Goal: Communication & Community: Share content

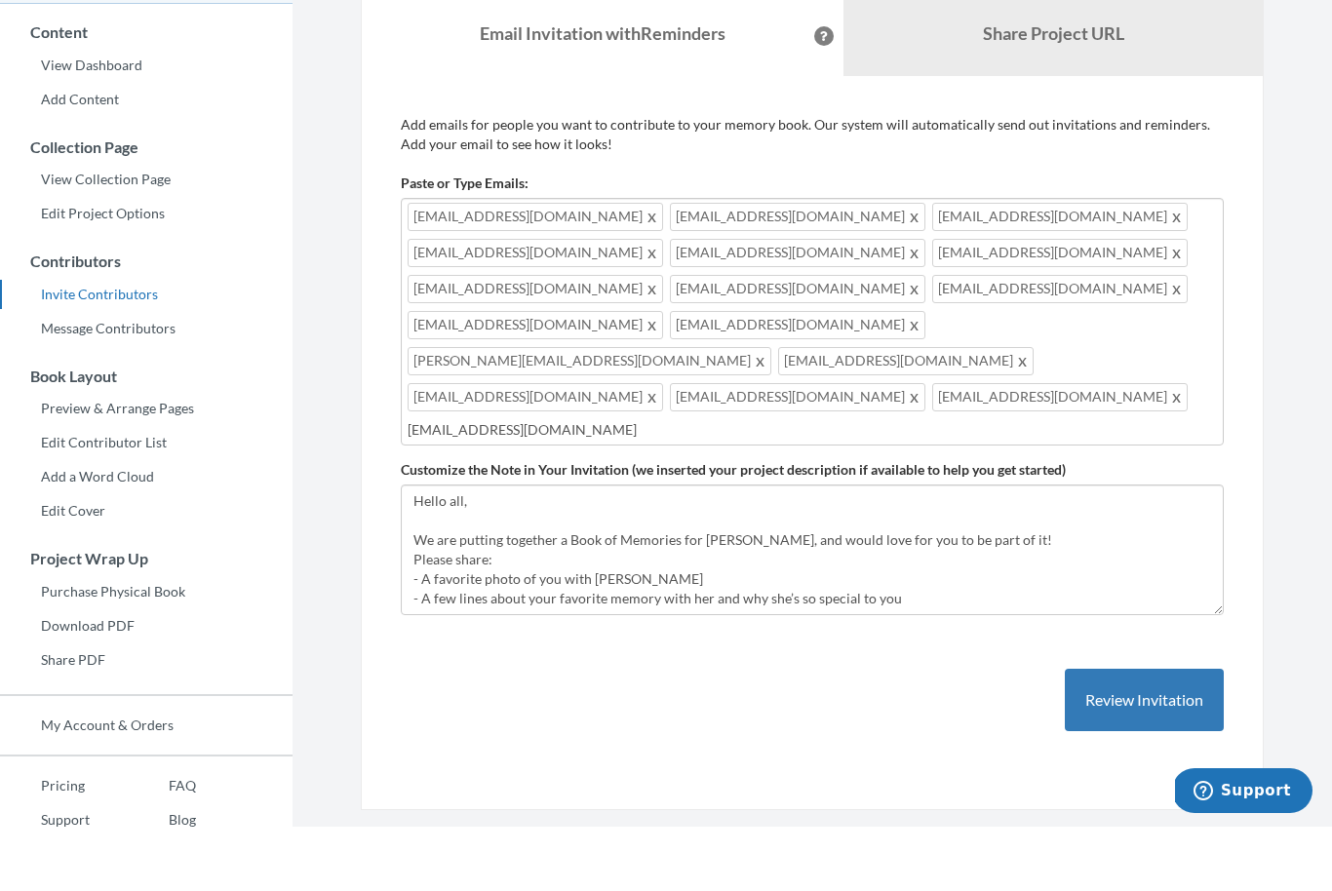
type input "[EMAIL_ADDRESS][DOMAIN_NAME]"
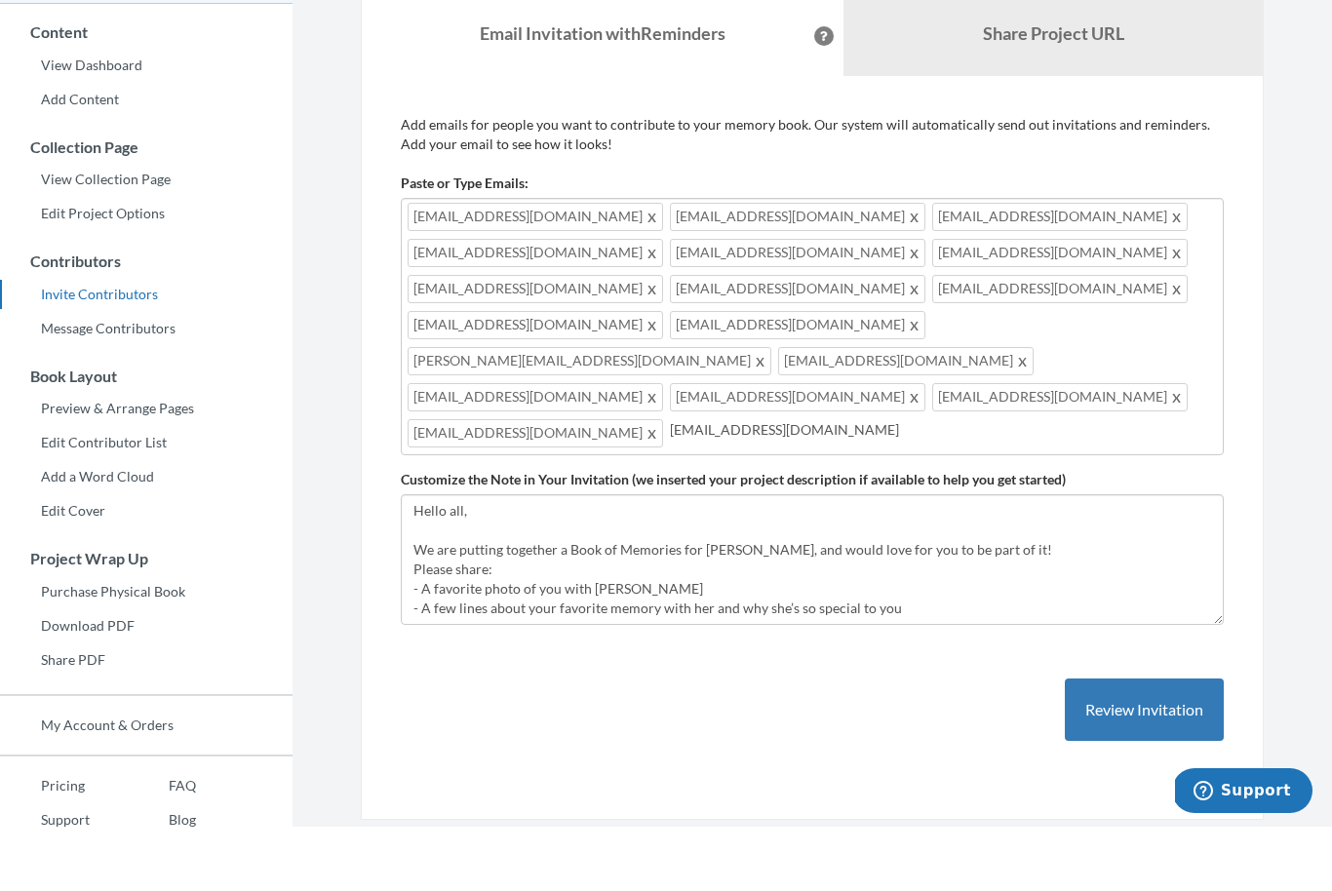
type input "[EMAIL_ADDRESS][DOMAIN_NAME]"
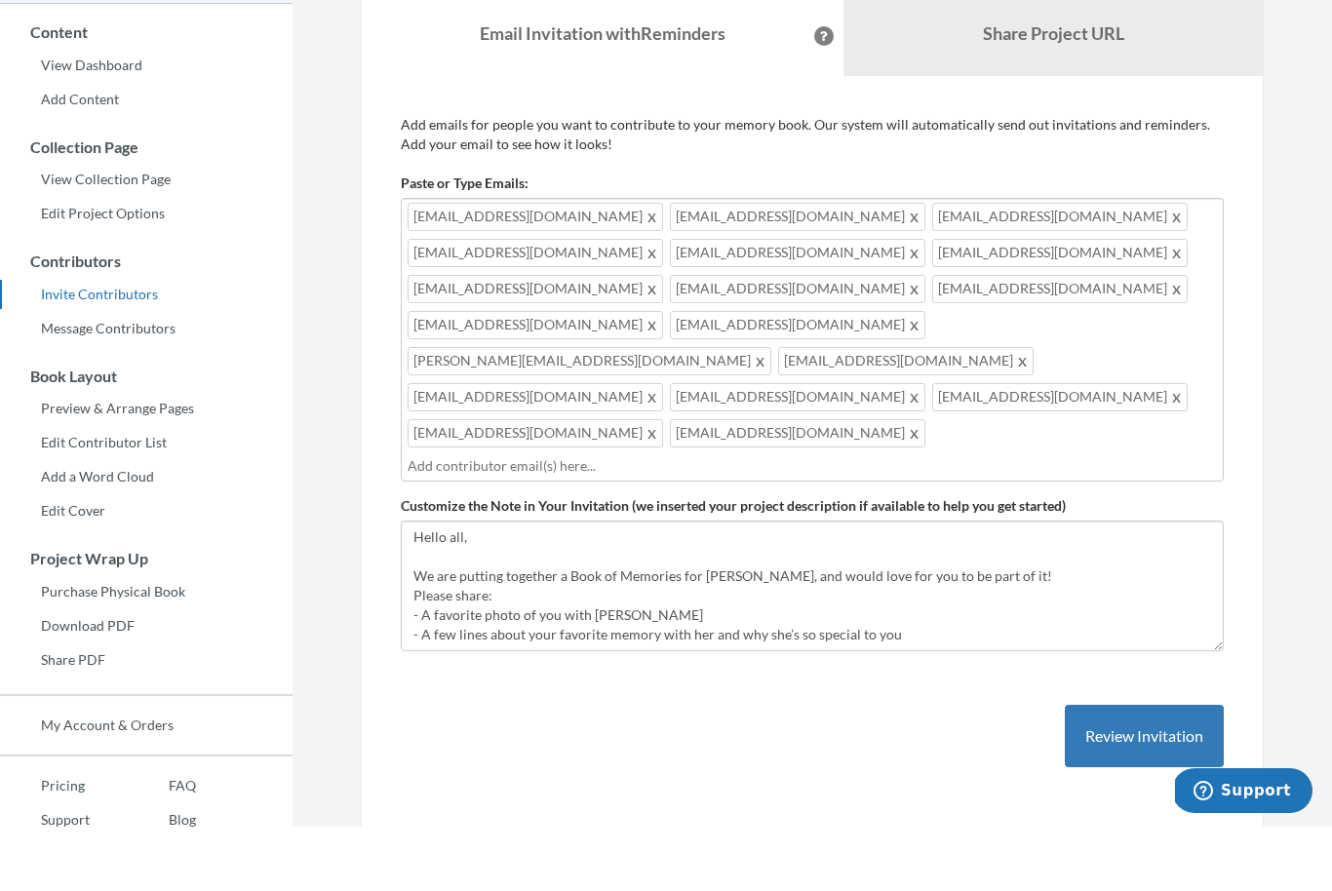
click at [254, 23] on div "[PERSON_NAME]’s 50th Birthday" at bounding box center [146, 26] width 292 height 84
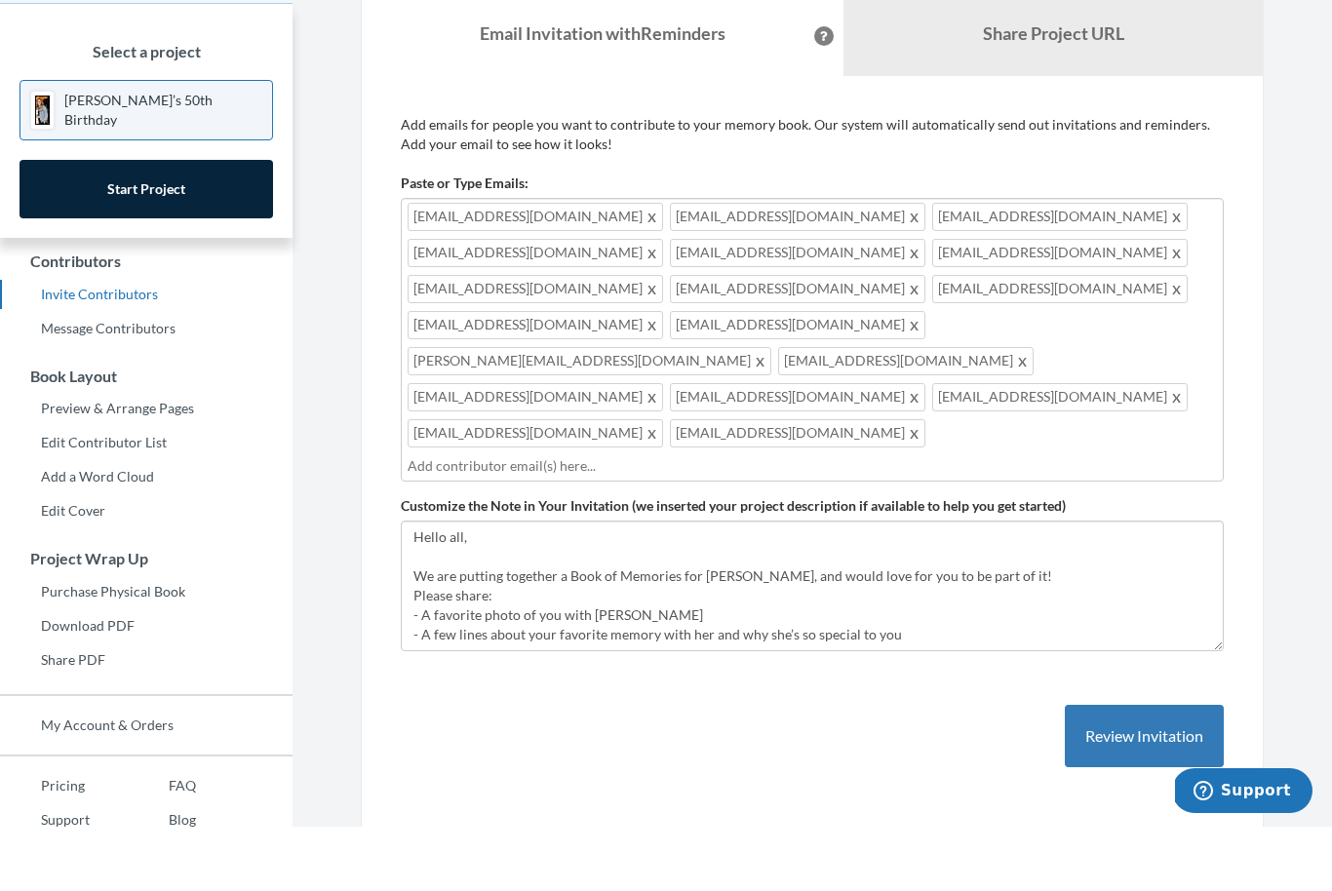
scroll to position [94, 0]
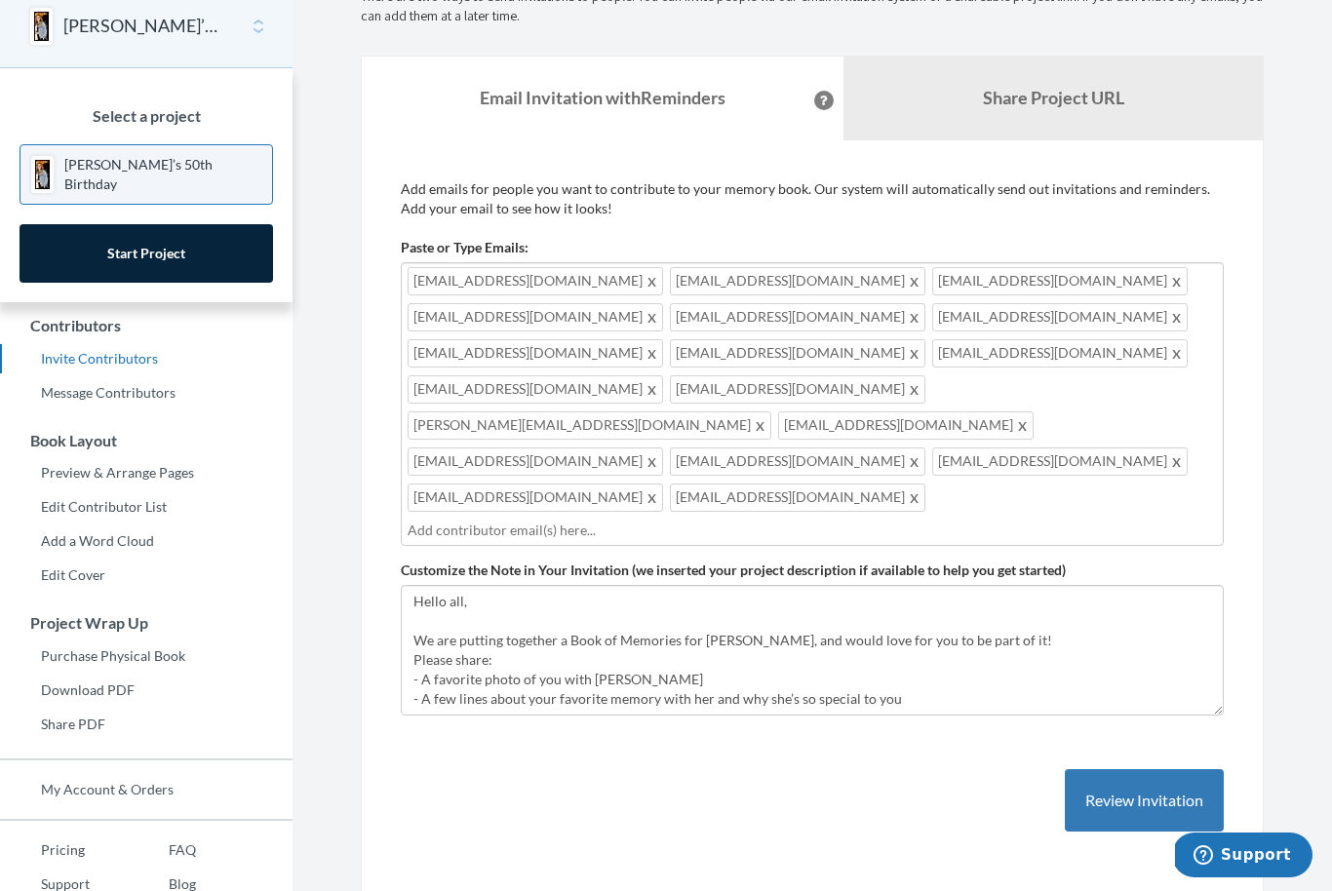
click at [240, 512] on link "Edit Contributor List" at bounding box center [146, 506] width 292 height 29
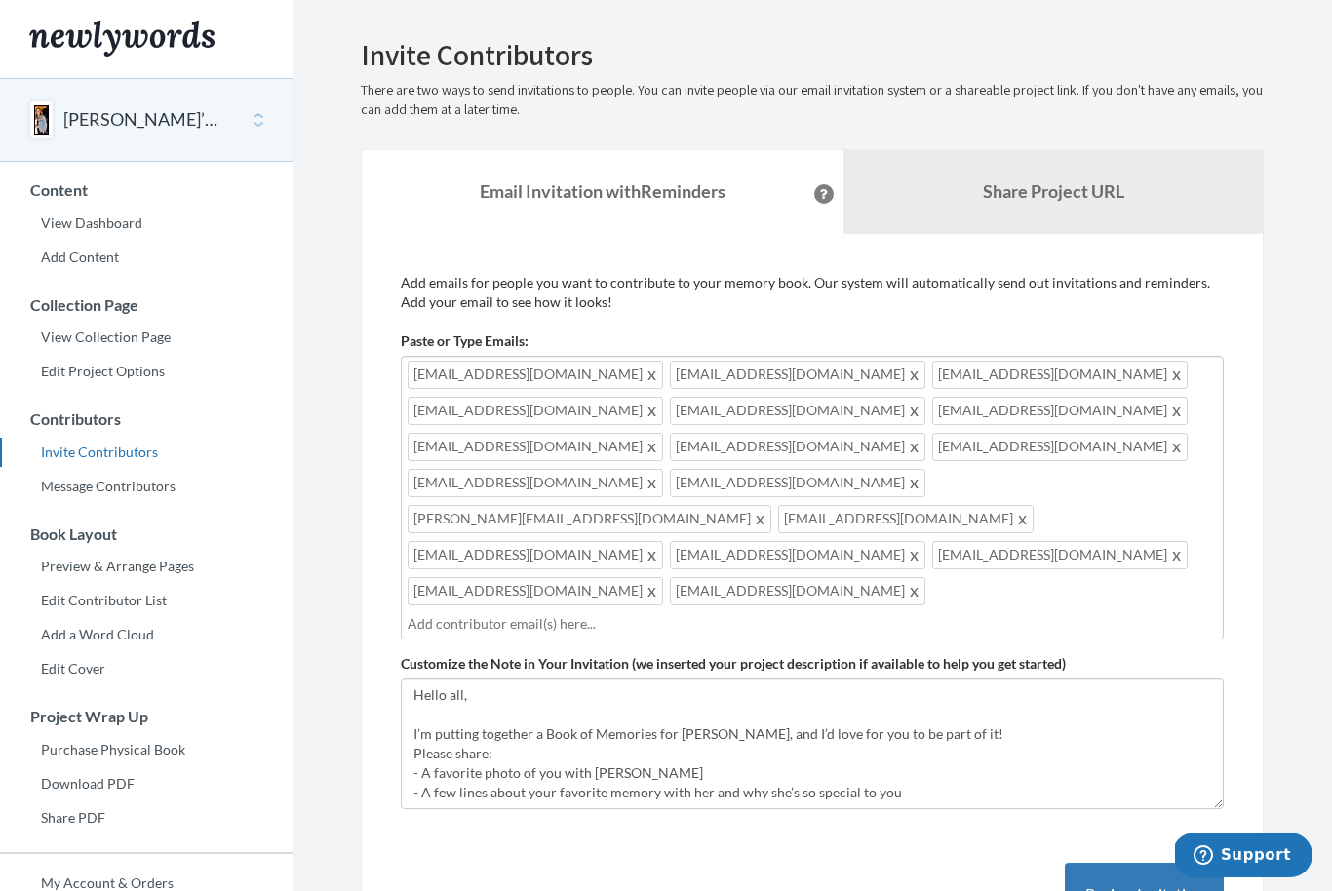
click at [154, 99] on div "[PERSON_NAME]’s 50th Birthday" at bounding box center [146, 120] width 292 height 84
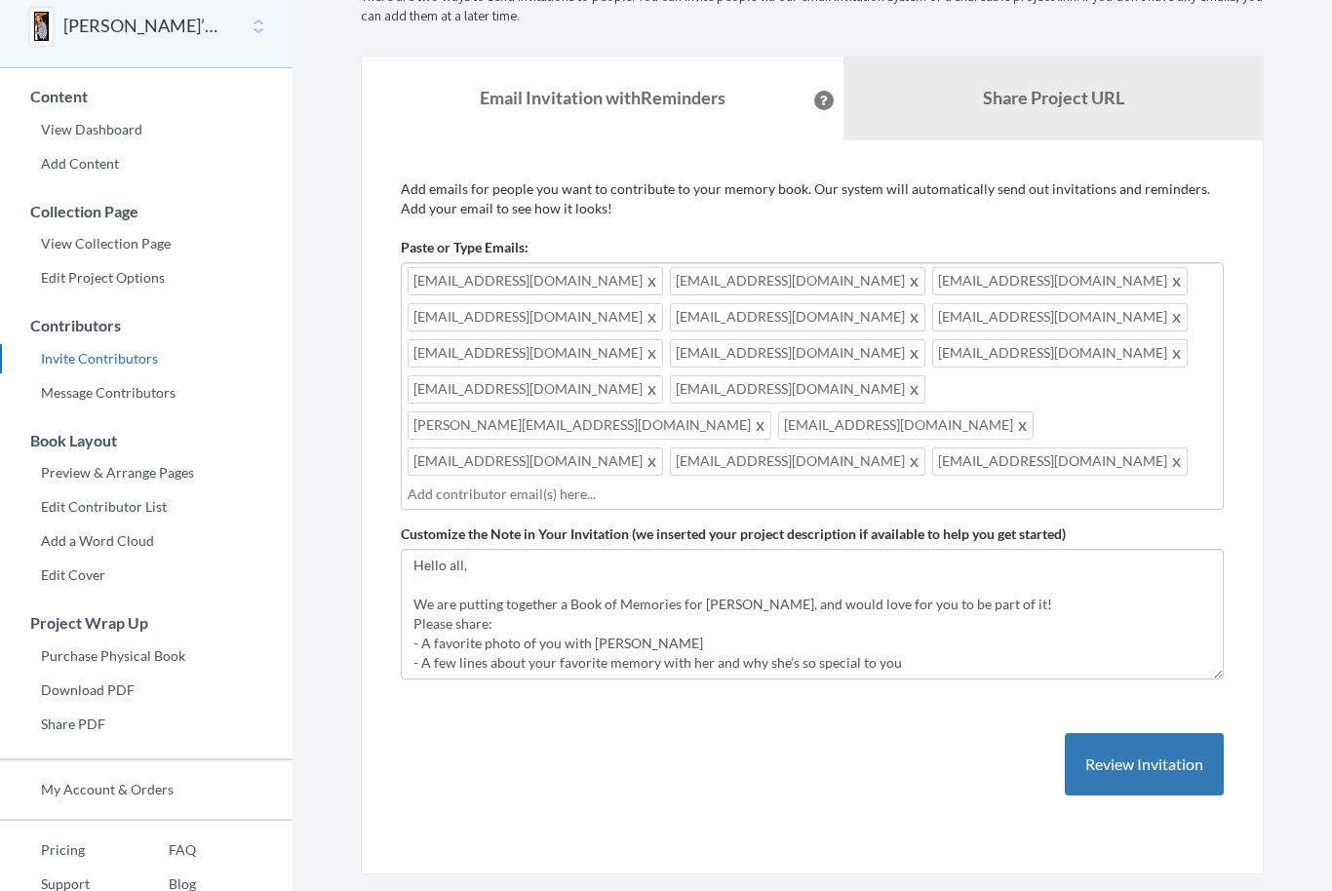
click at [111, 249] on link "View Collection Page" at bounding box center [146, 243] width 292 height 29
click at [1152, 733] on button "Review Invitation" at bounding box center [1144, 764] width 159 height 63
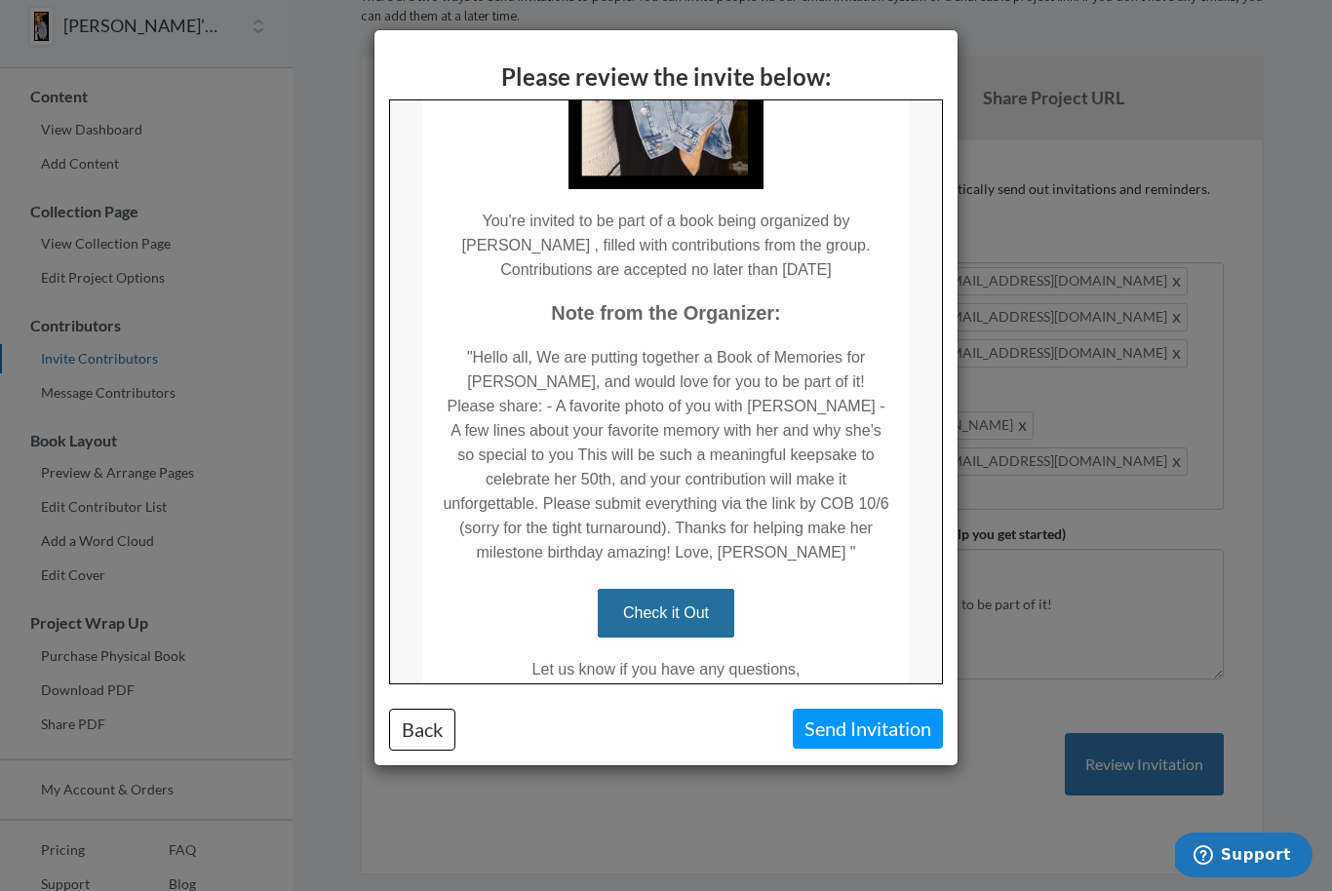
scroll to position [420, 0]
click at [438, 724] on button "Back" at bounding box center [422, 730] width 66 height 42
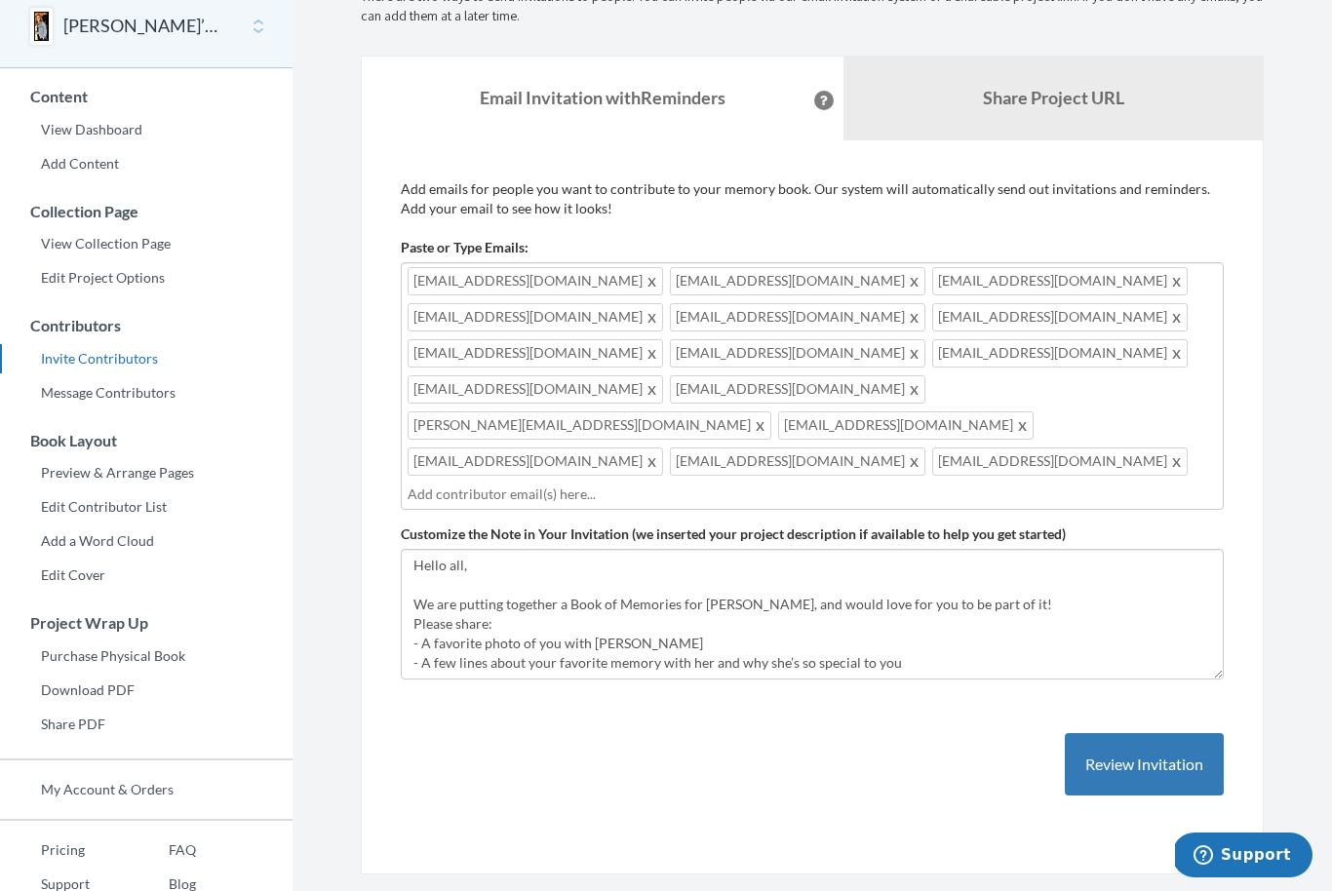
click at [1140, 733] on button "Review Invitation" at bounding box center [1144, 764] width 159 height 63
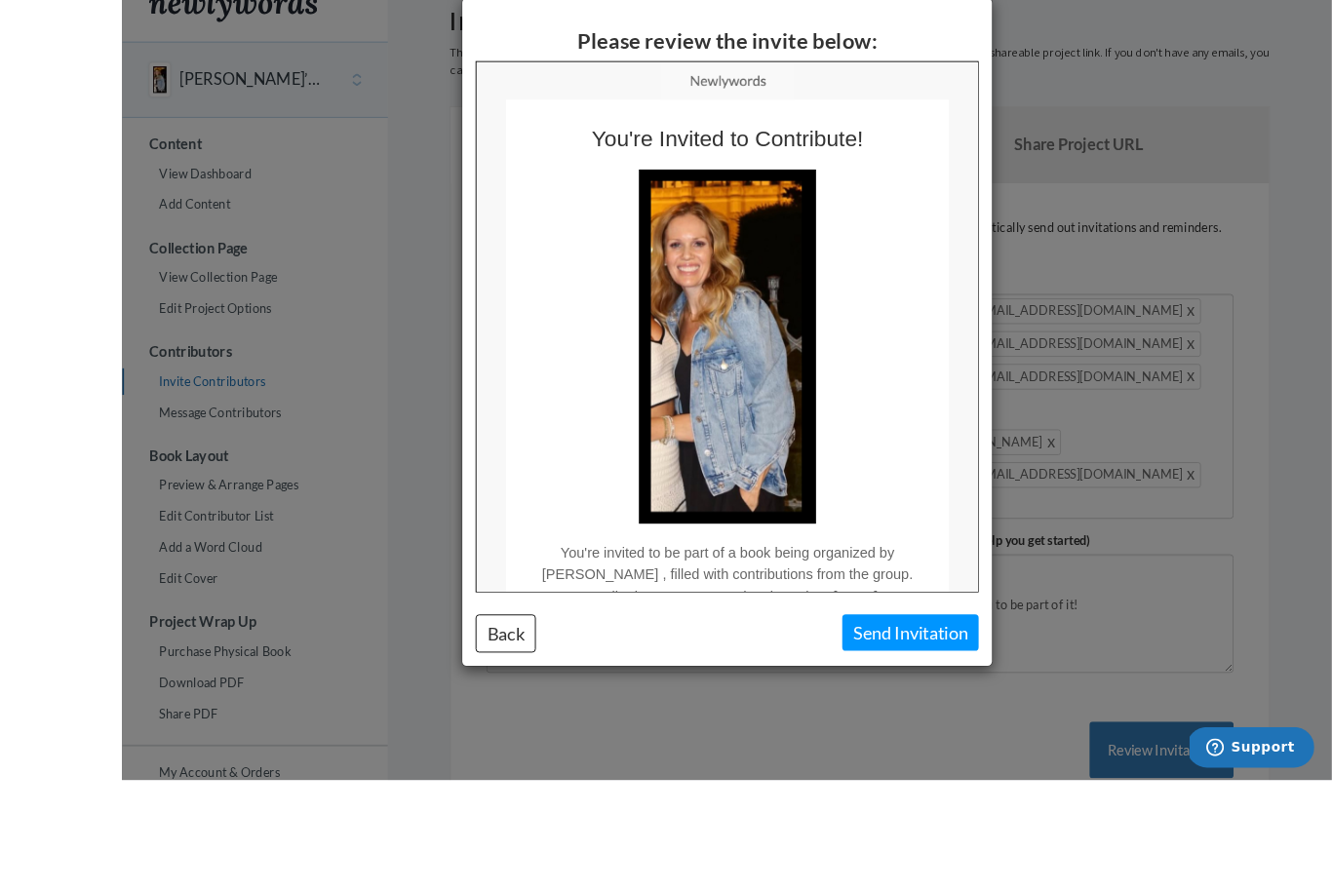
scroll to position [74, 0]
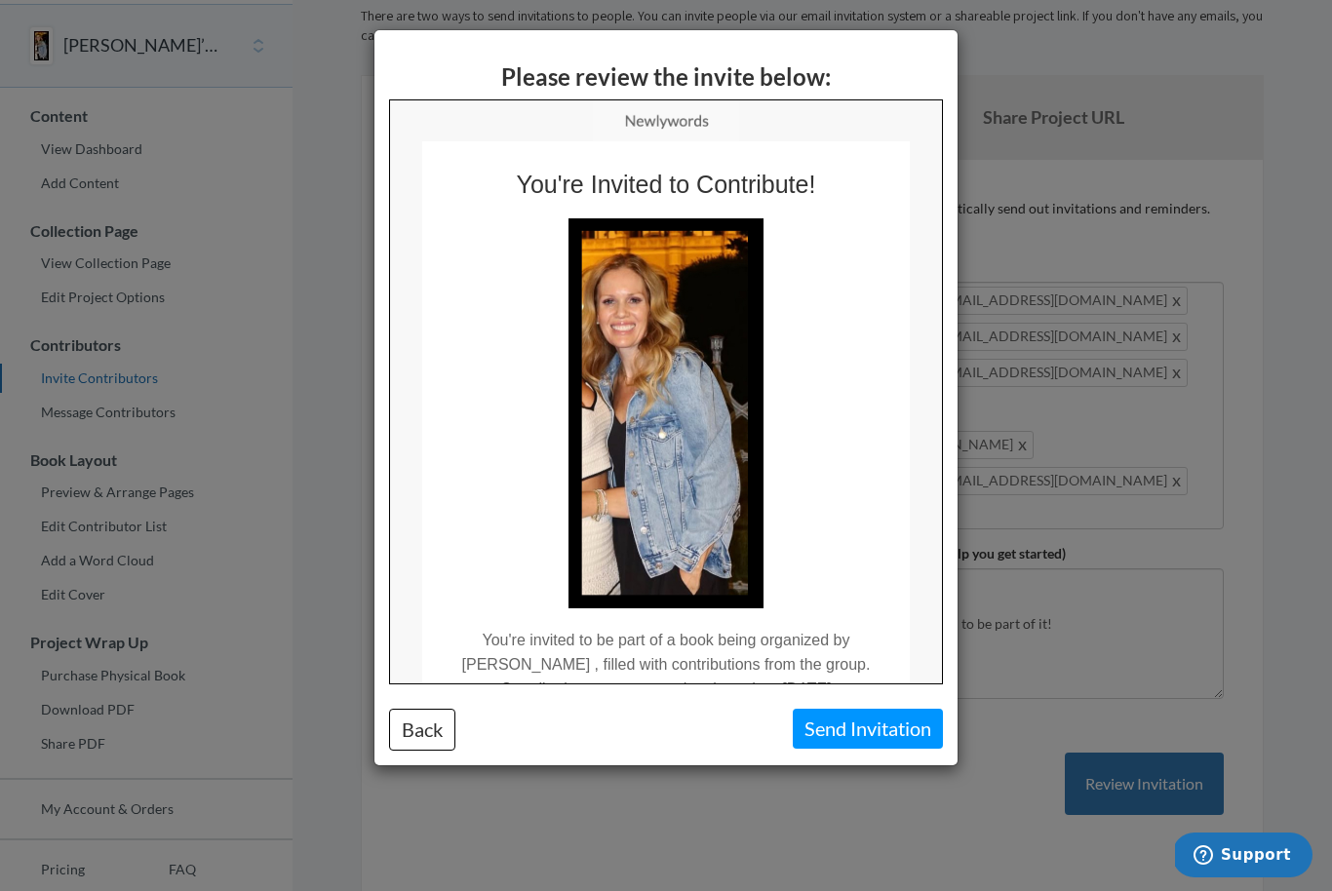
click at [432, 715] on button "Back" at bounding box center [422, 730] width 66 height 42
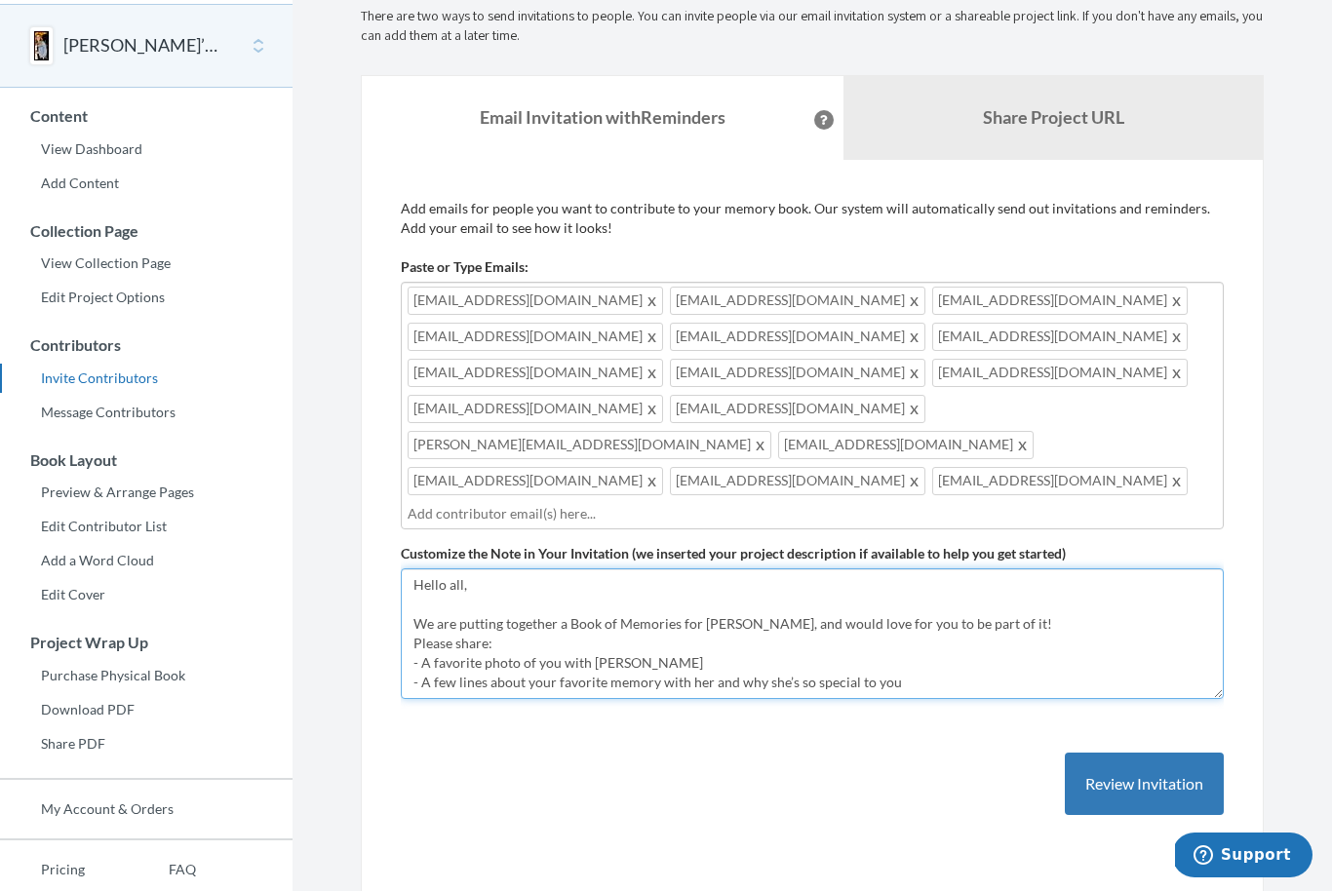
click at [1016, 568] on textarea "Hello all, I’m putting together a Book of Memories for [PERSON_NAME], and I’d l…" at bounding box center [812, 633] width 823 height 131
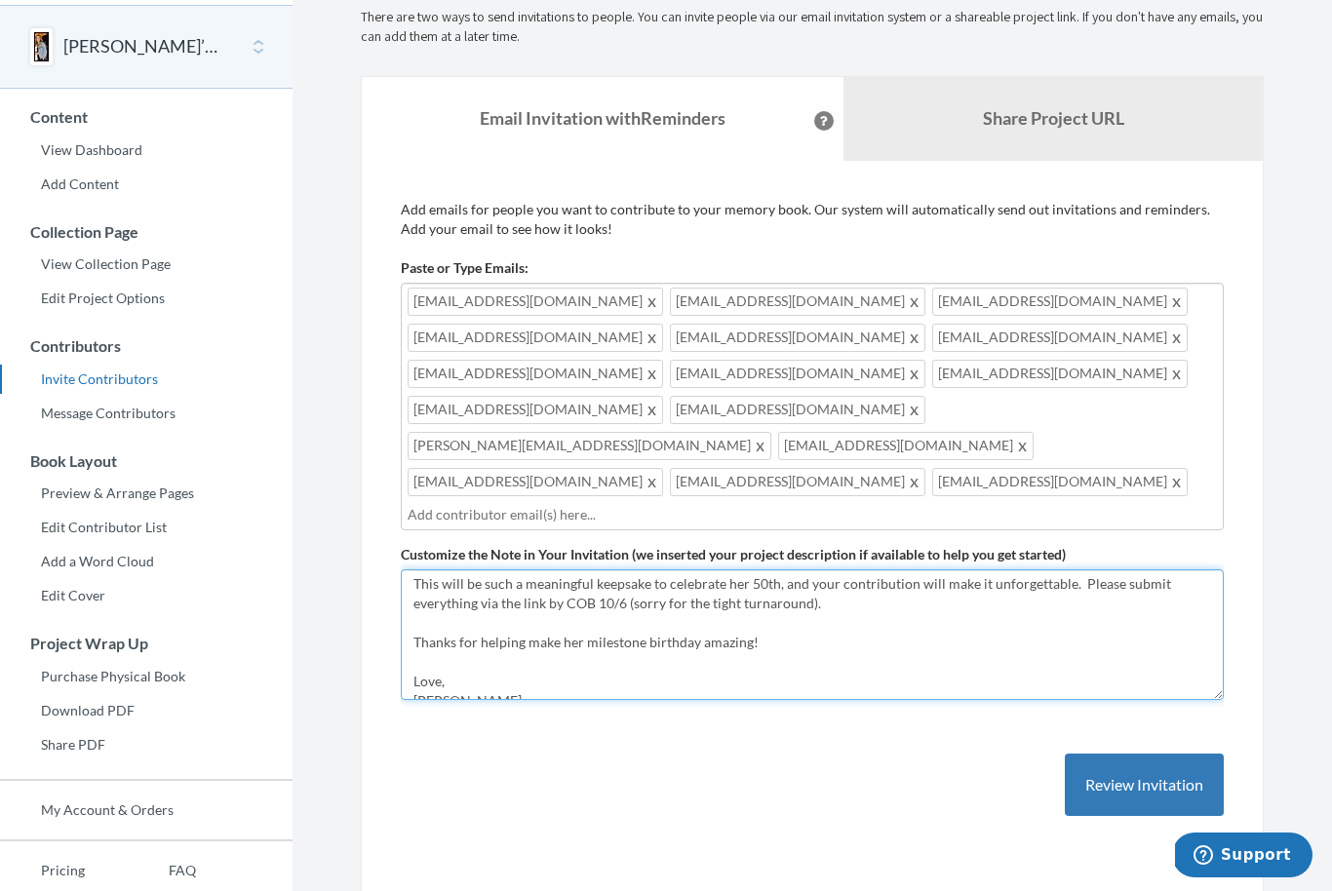
scroll to position [179, 0]
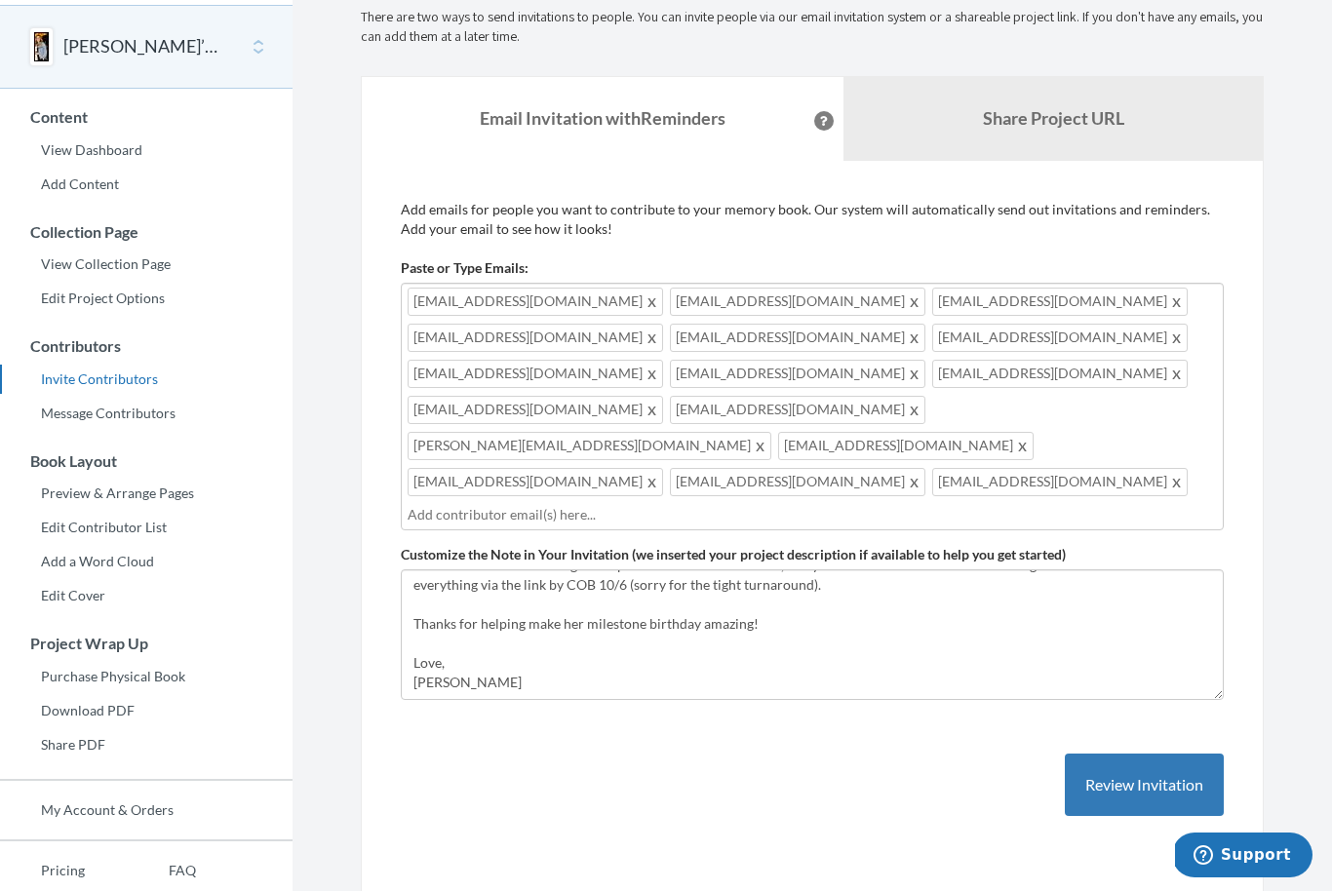
click at [1141, 754] on button "Review Invitation" at bounding box center [1144, 785] width 159 height 63
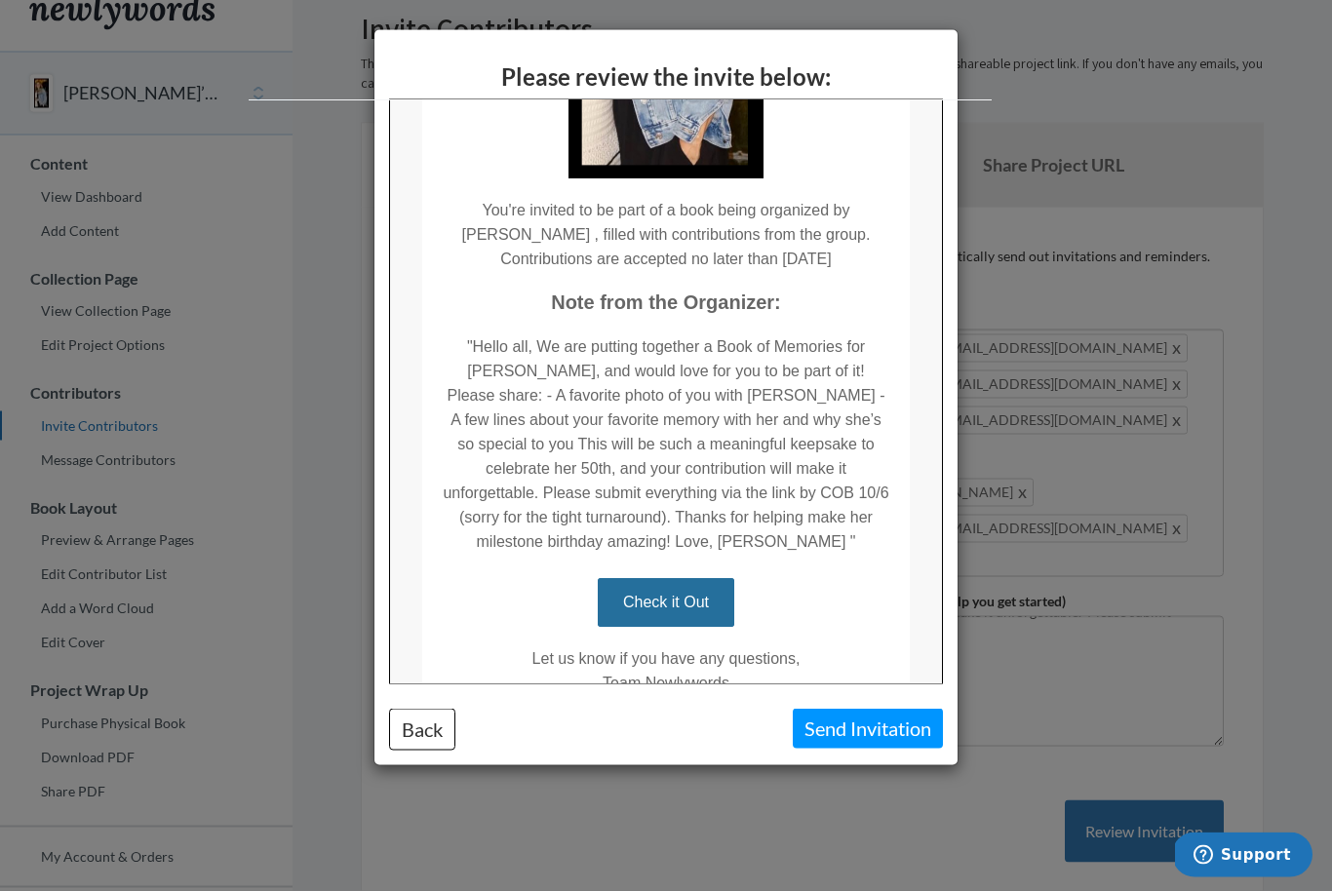
scroll to position [0, 0]
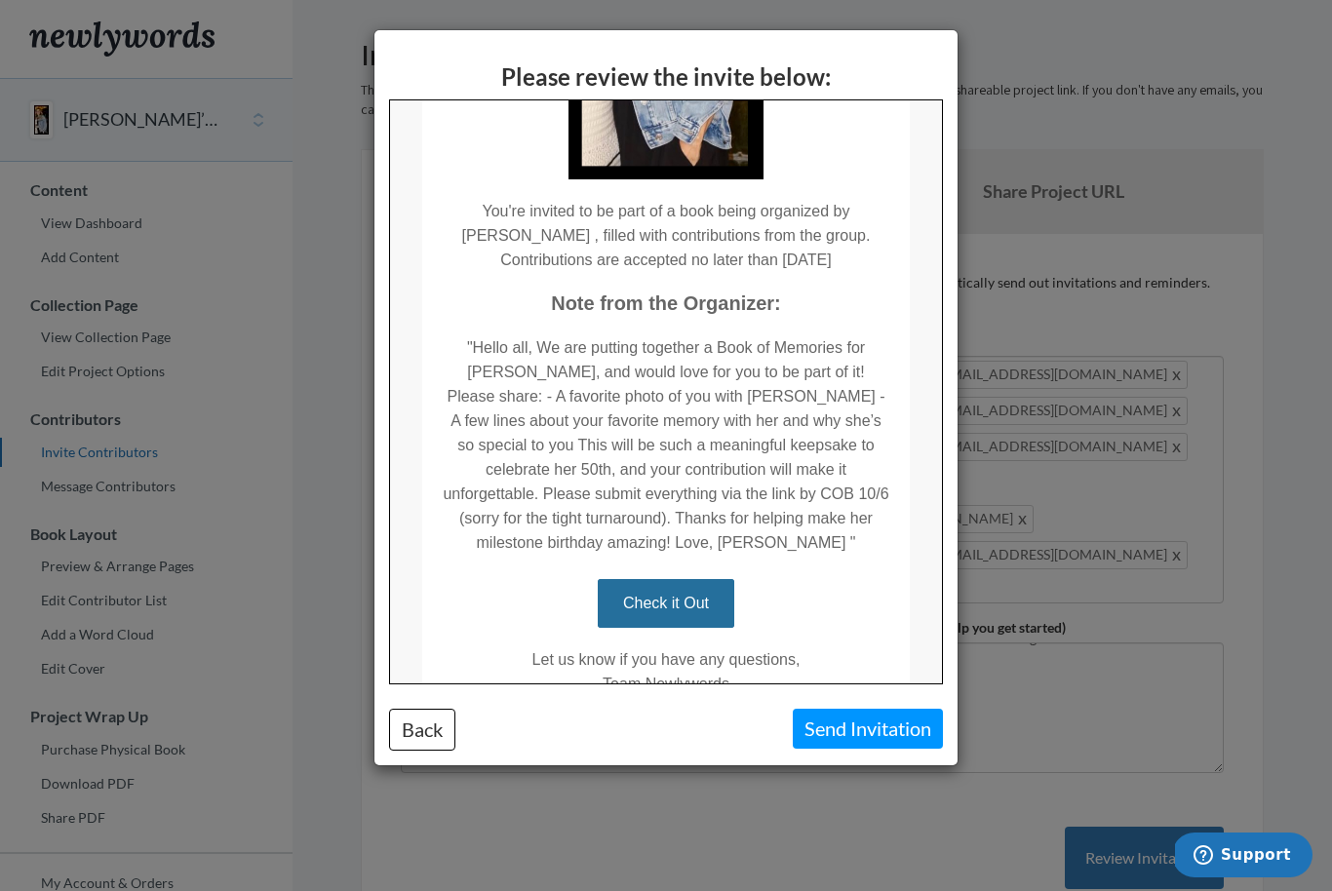
click at [444, 734] on button "Back" at bounding box center [422, 730] width 66 height 42
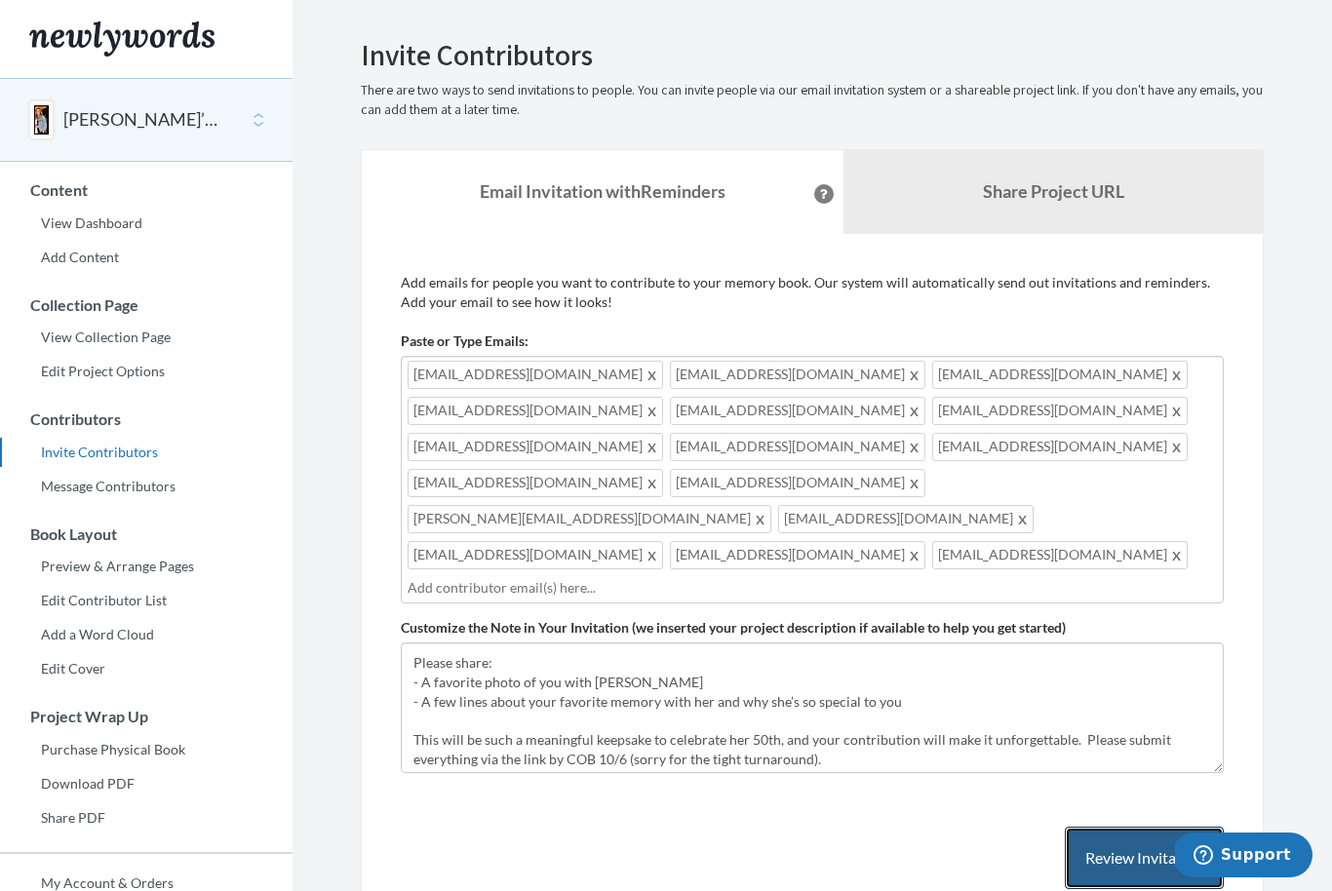
scroll to position [65, 0]
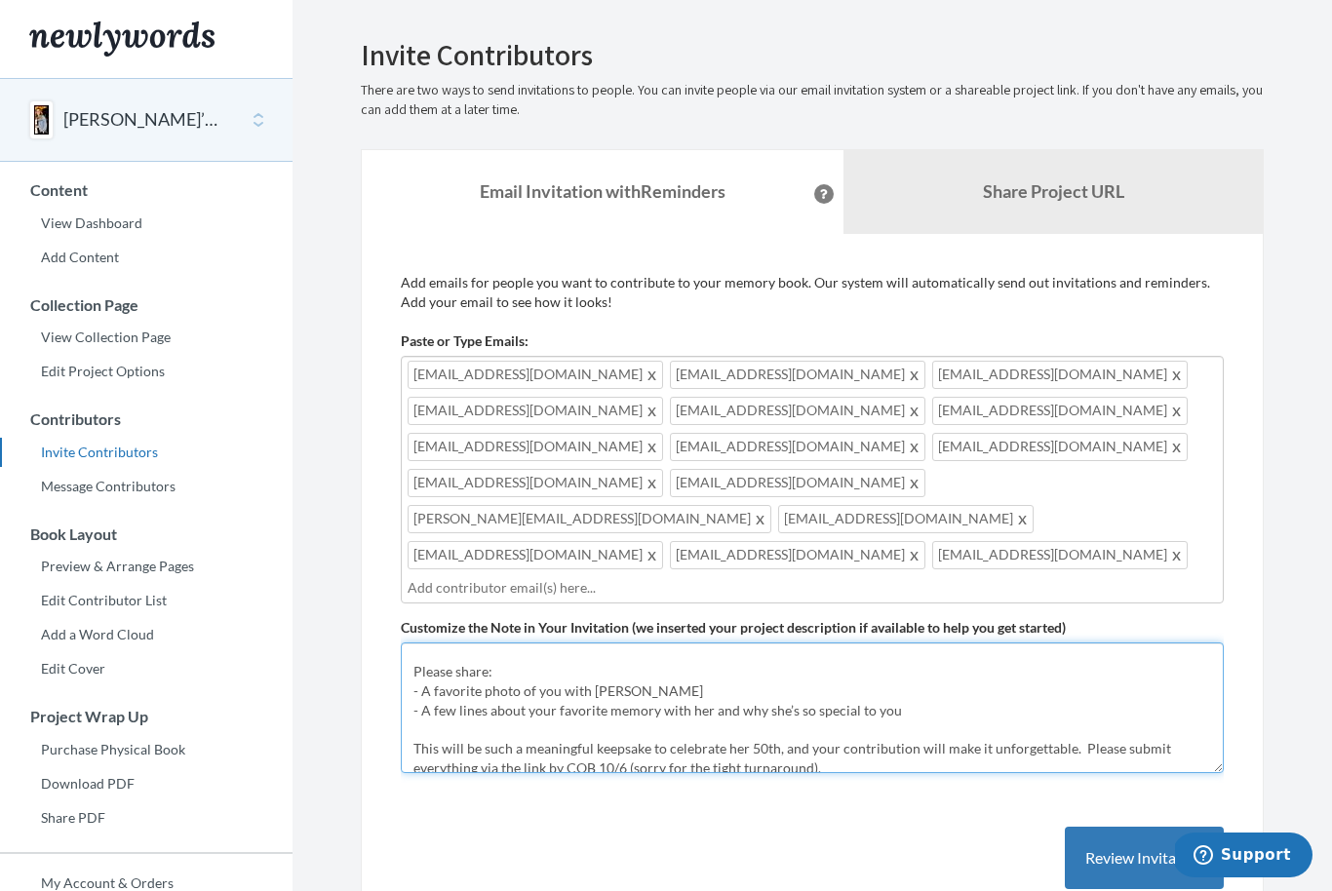
click at [908, 642] on textarea "Hello all, I’m putting together a Book of Memories for [PERSON_NAME], and I’d l…" at bounding box center [812, 707] width 823 height 131
type textarea "Hello all, We are putting together a Book of Memories for Kristi, and would lov…"
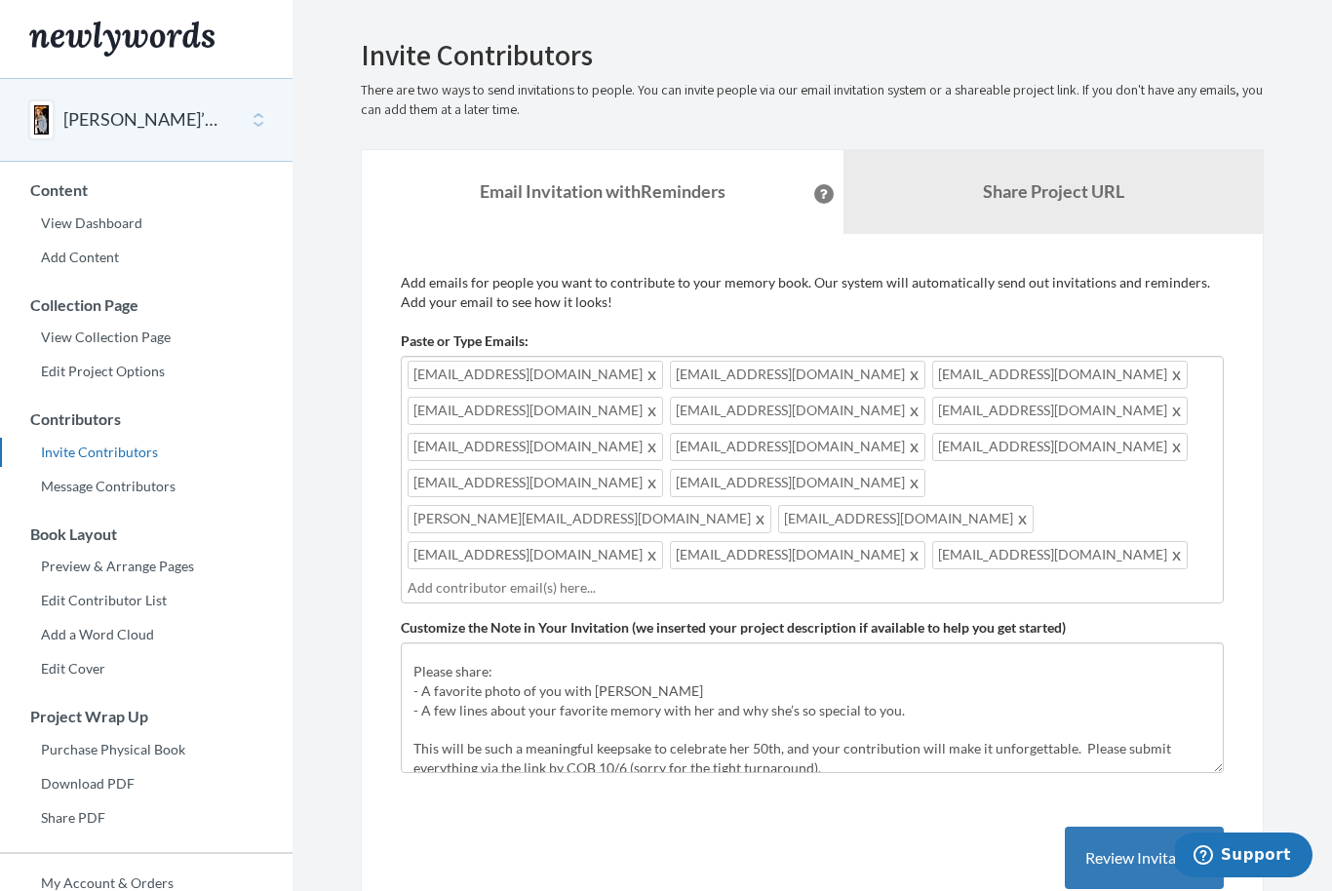
click at [1141, 827] on button "Review Invitation" at bounding box center [1144, 858] width 159 height 63
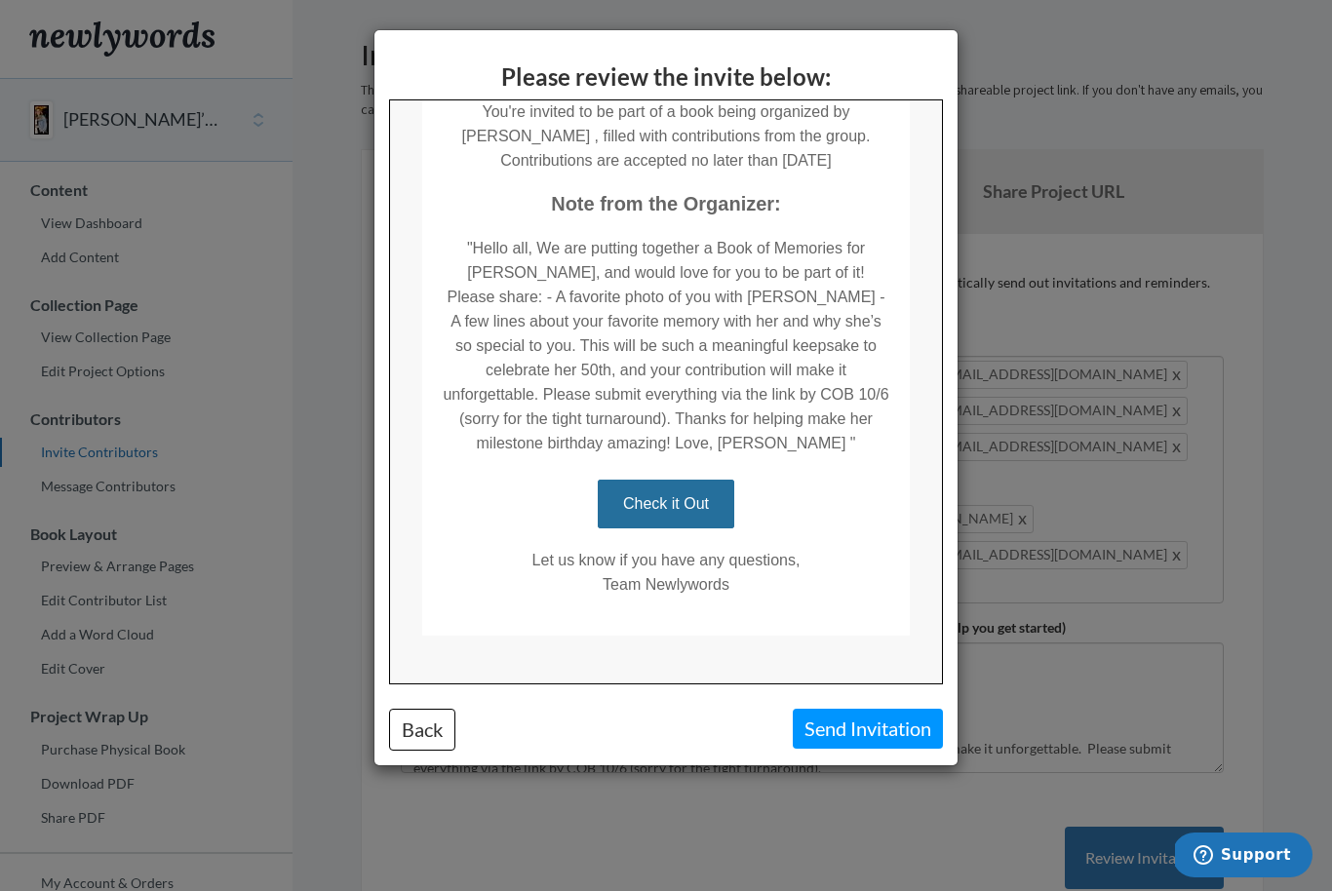
scroll to position [527, 0]
click at [401, 705] on div "Please review the invite below: Back Send Invitation" at bounding box center [665, 397] width 583 height 735
click at [423, 741] on button "Back" at bounding box center [422, 730] width 66 height 42
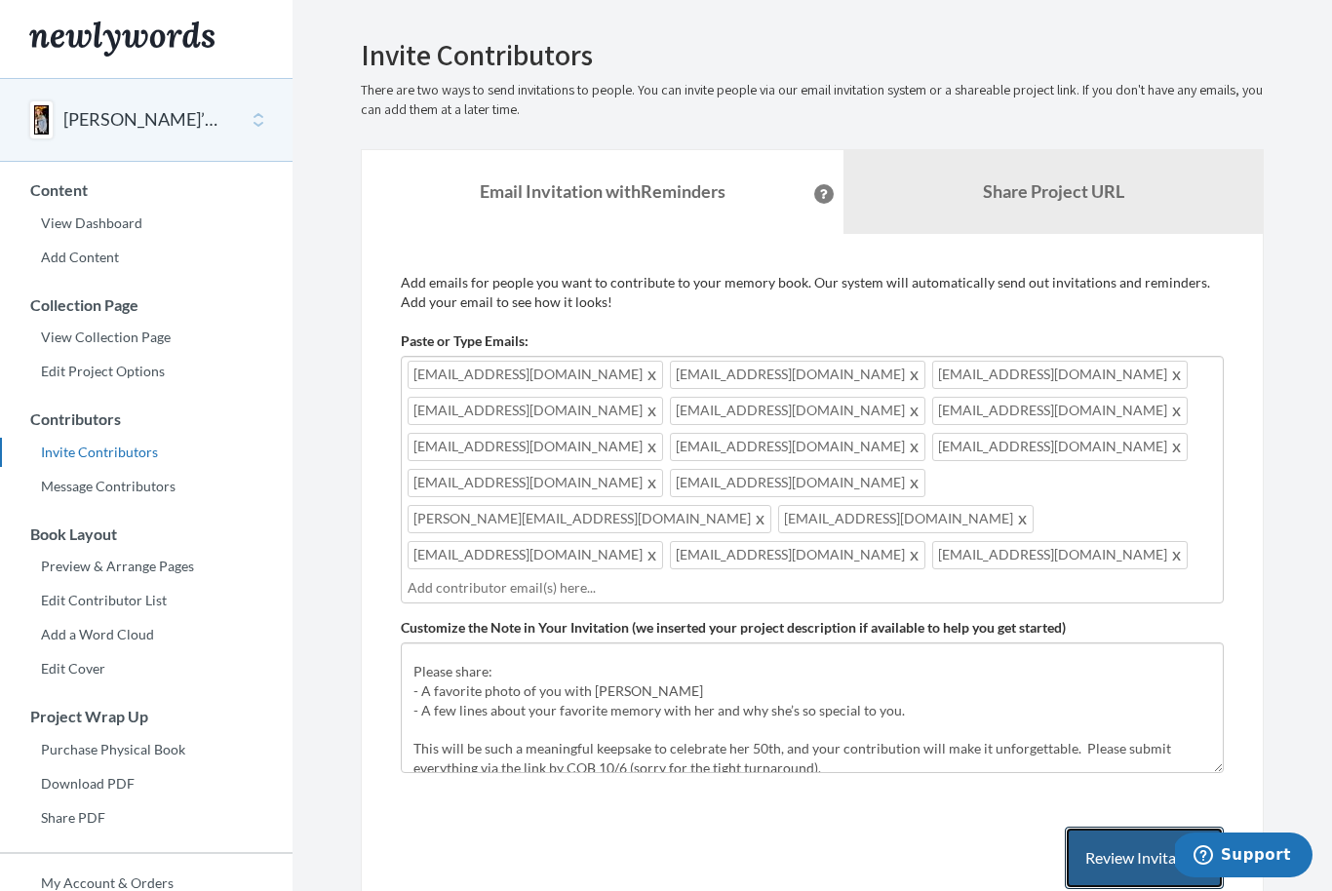
click at [1160, 827] on button "Review Invitation" at bounding box center [1144, 858] width 159 height 63
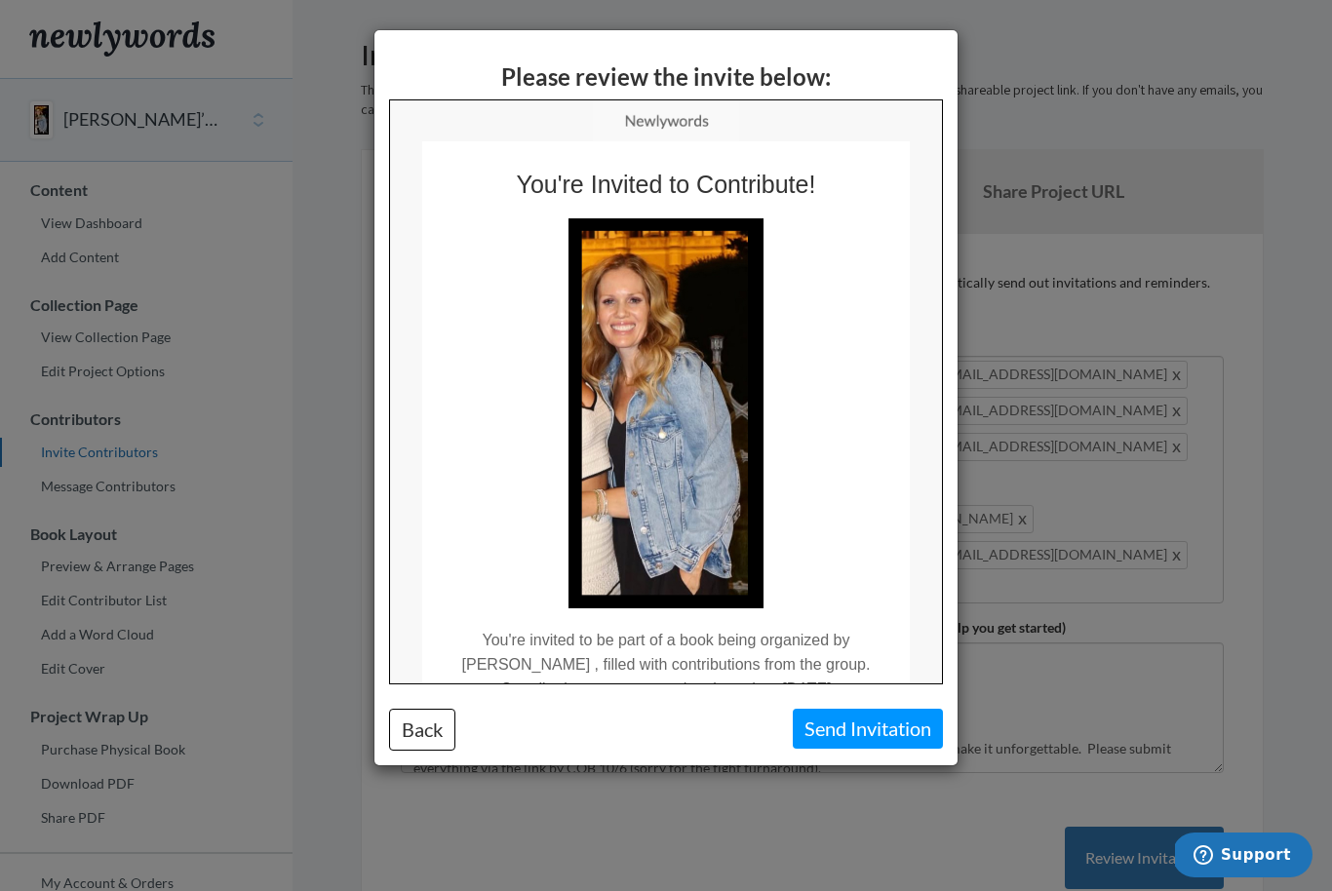
scroll to position [0, 0]
click at [427, 745] on button "Back" at bounding box center [422, 730] width 66 height 42
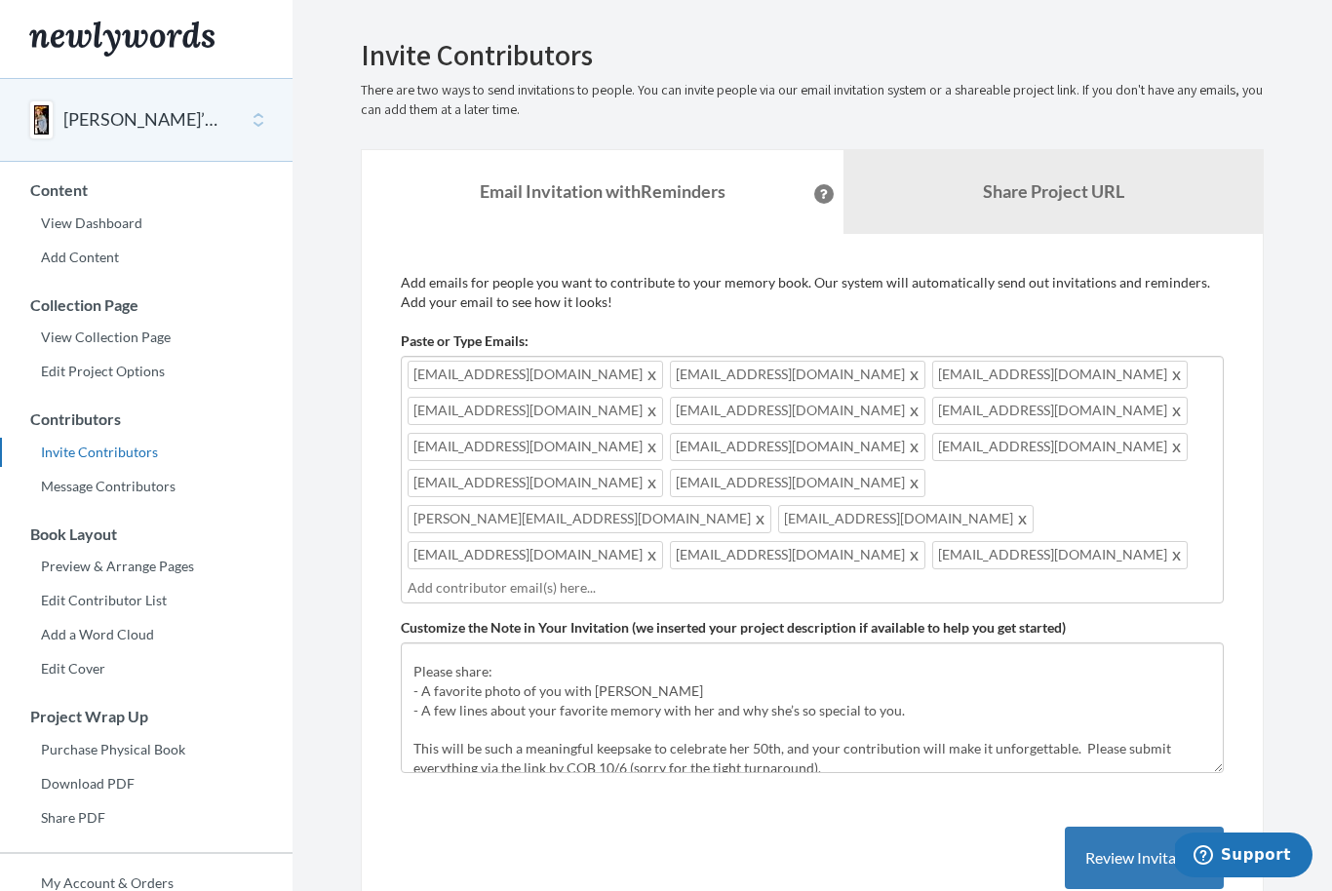
click at [848, 577] on input "text" at bounding box center [812, 587] width 809 height 21
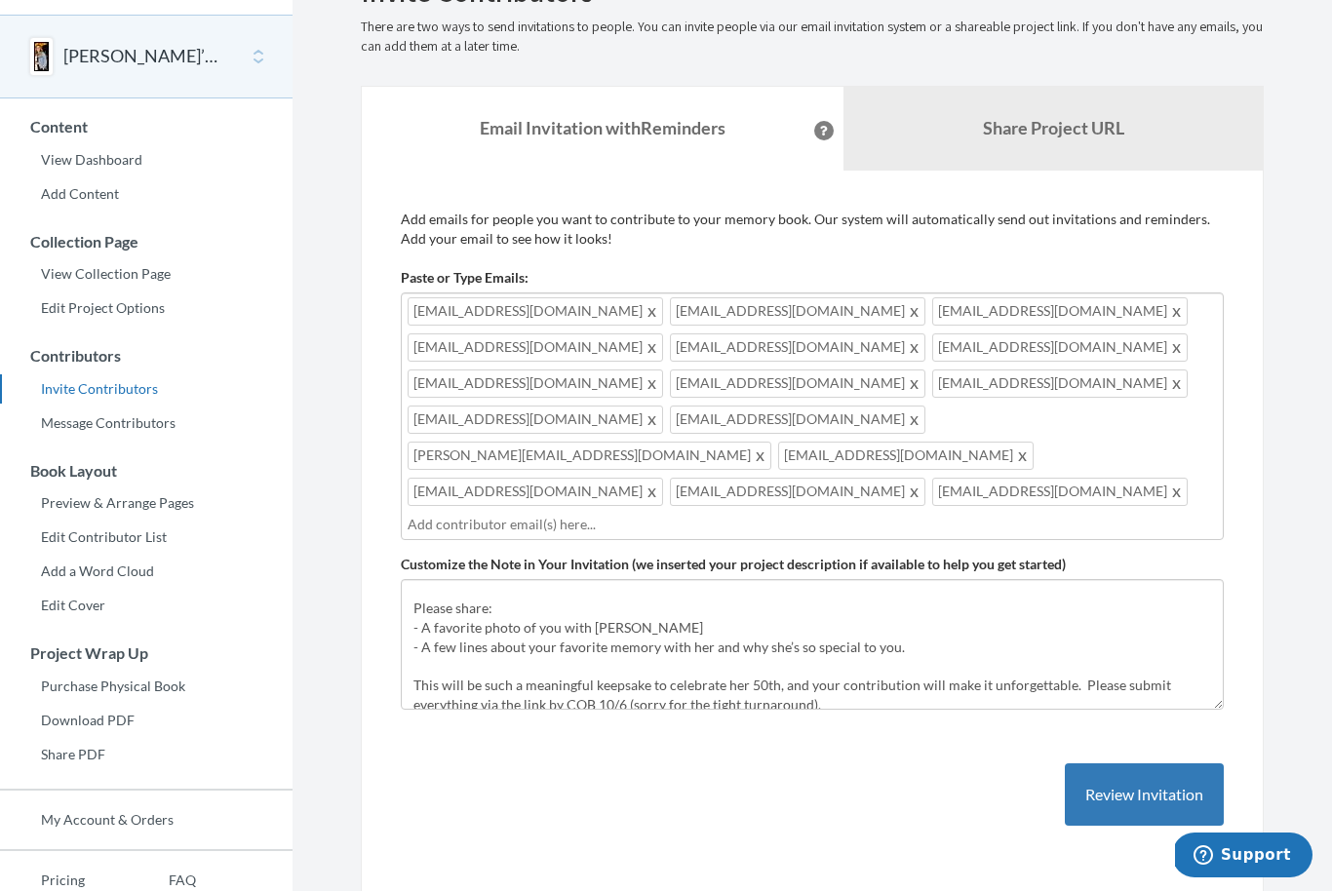
scroll to position [61, 0]
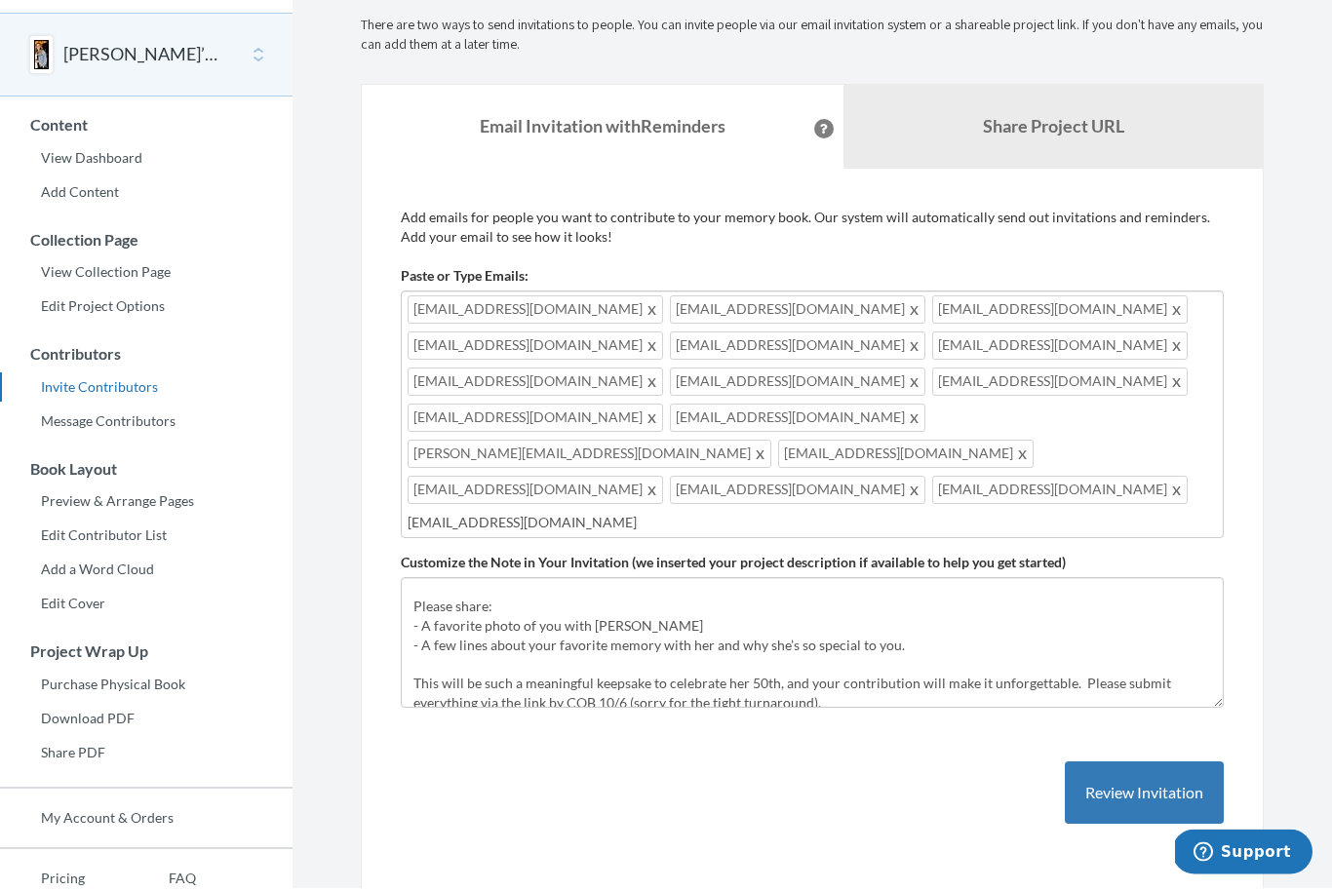
type input "[EMAIL_ADDRESS][DOMAIN_NAME]"
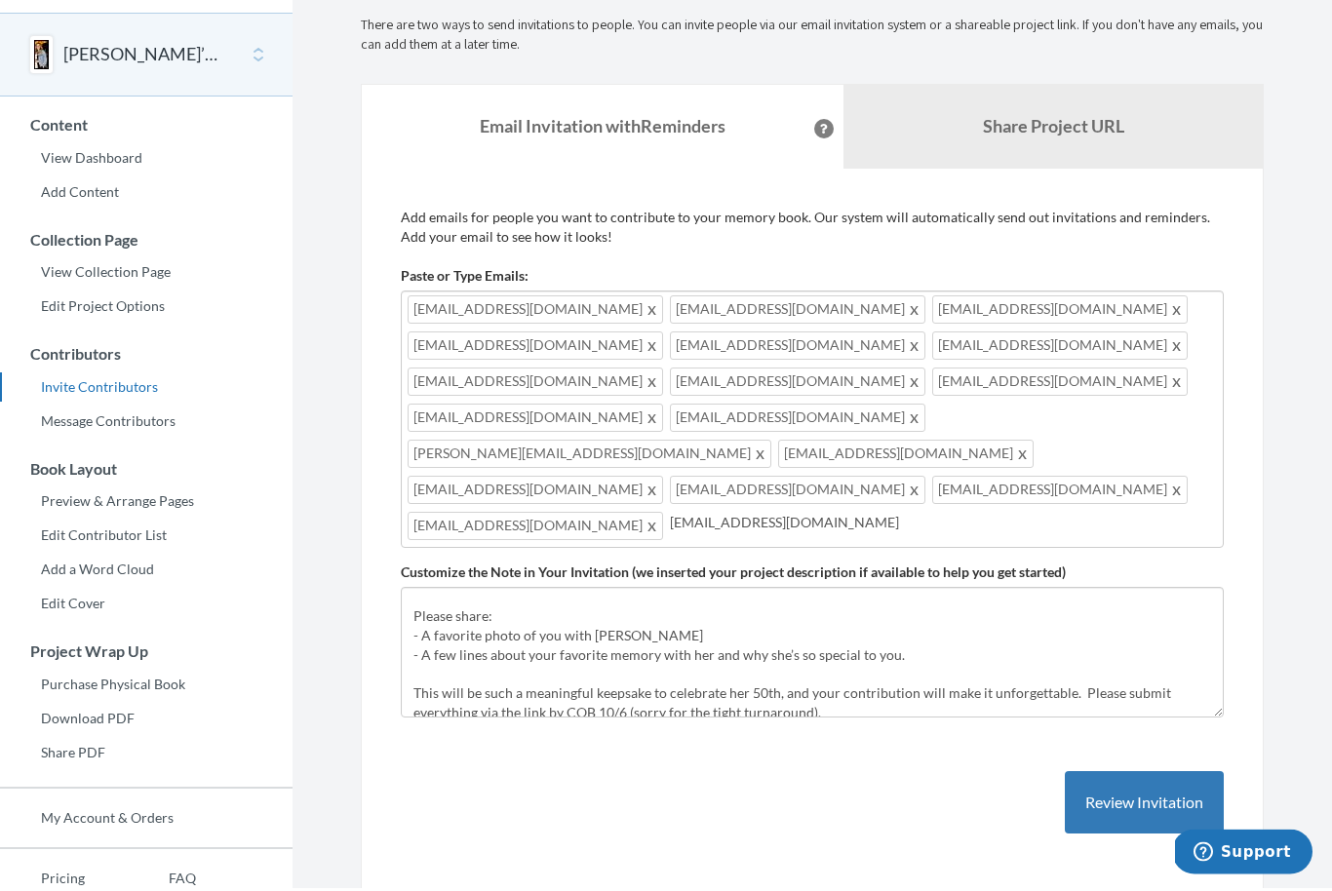
type input "[EMAIL_ADDRESS][DOMAIN_NAME]"
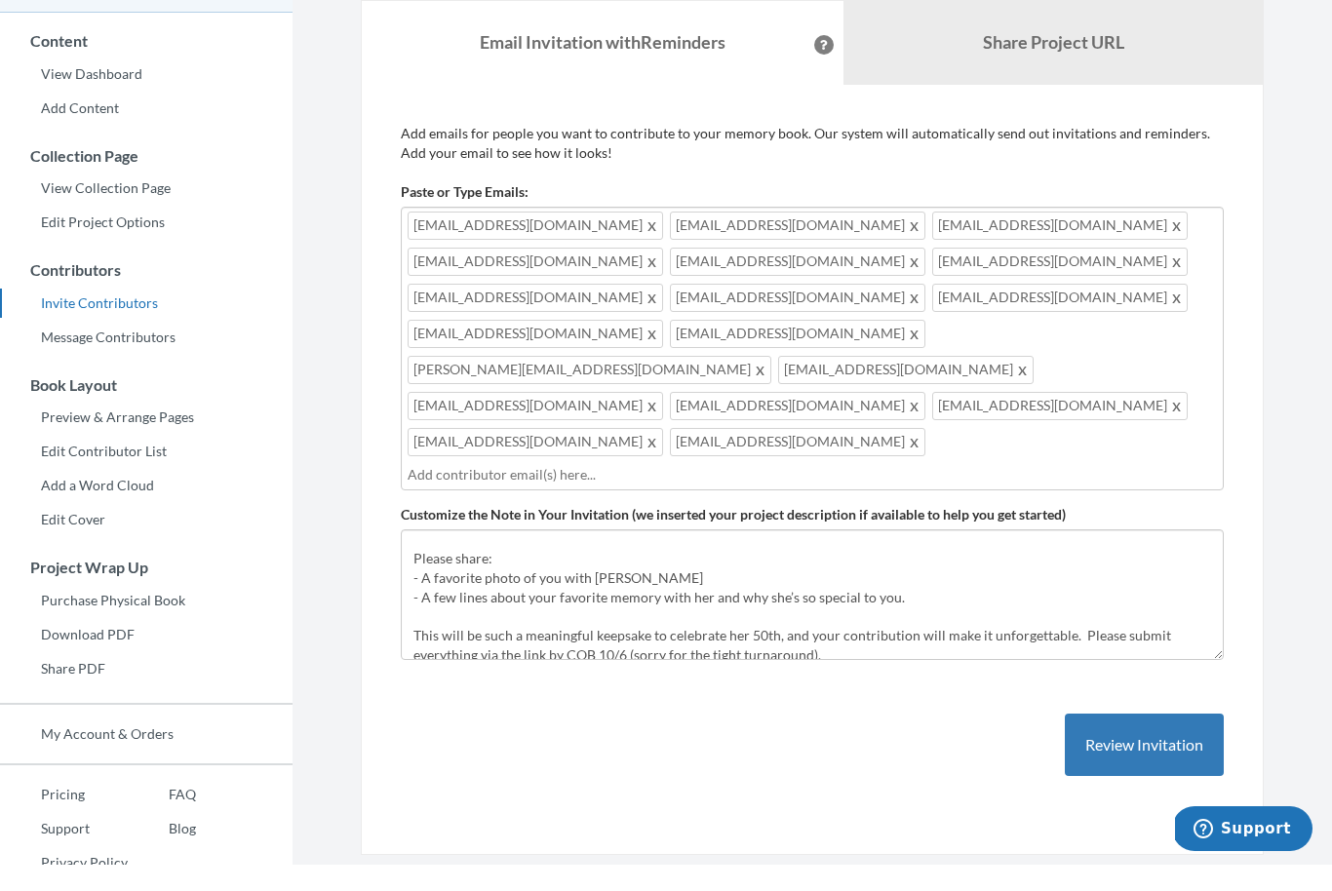
scroll to position [137, 0]
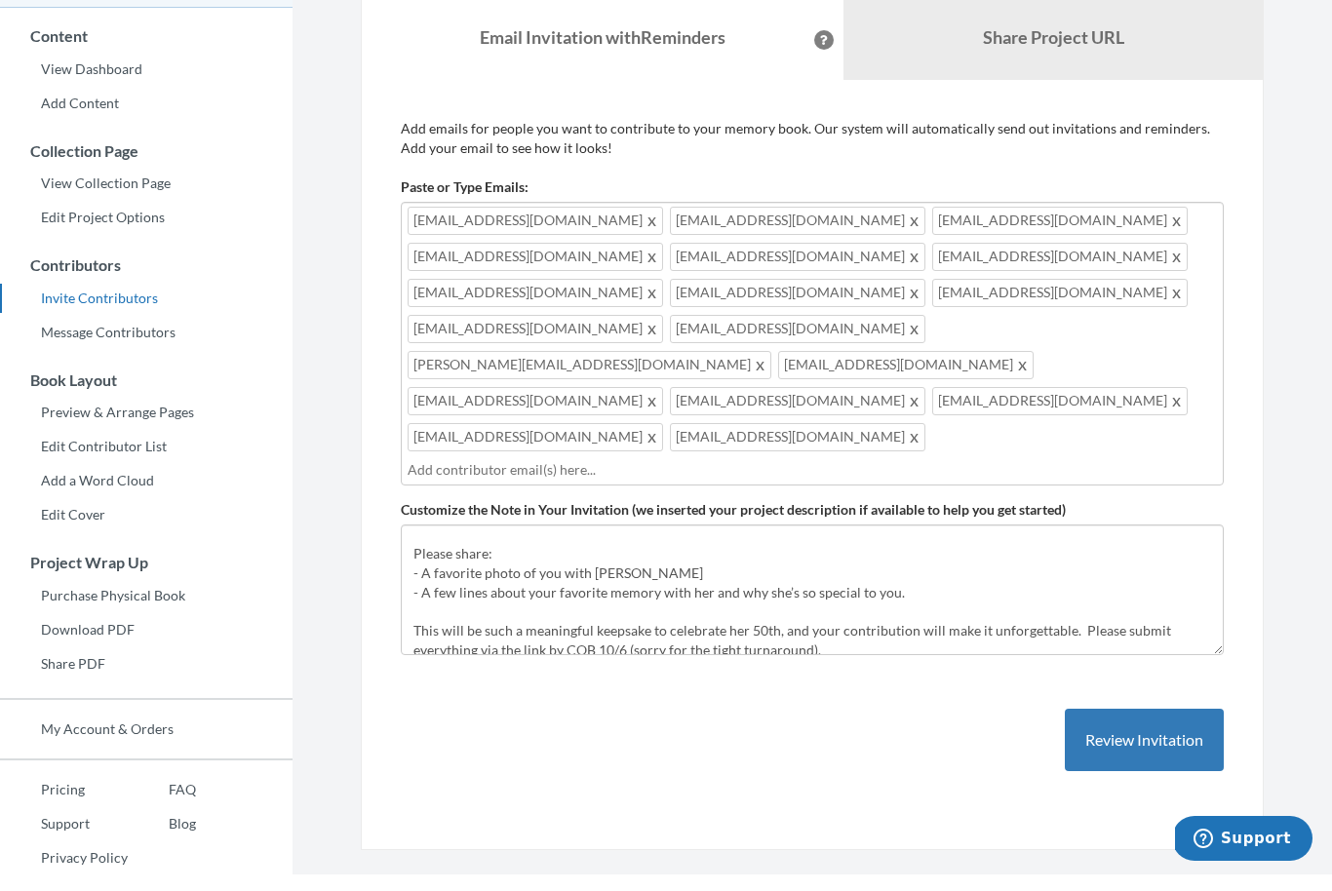
click at [1160, 725] on button "Review Invitation" at bounding box center [1144, 756] width 159 height 63
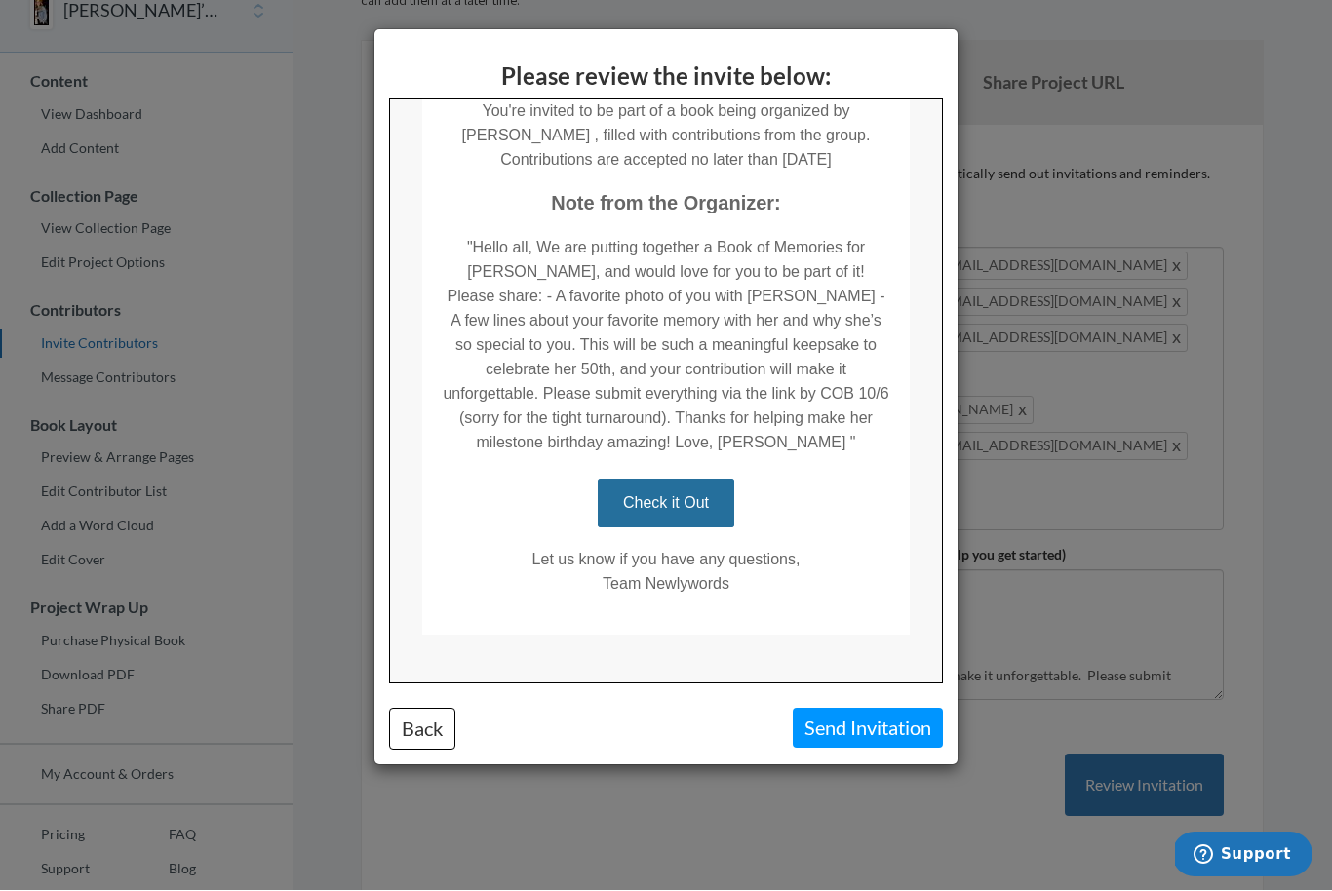
scroll to position [527, 0]
click at [421, 732] on button "Back" at bounding box center [422, 730] width 66 height 42
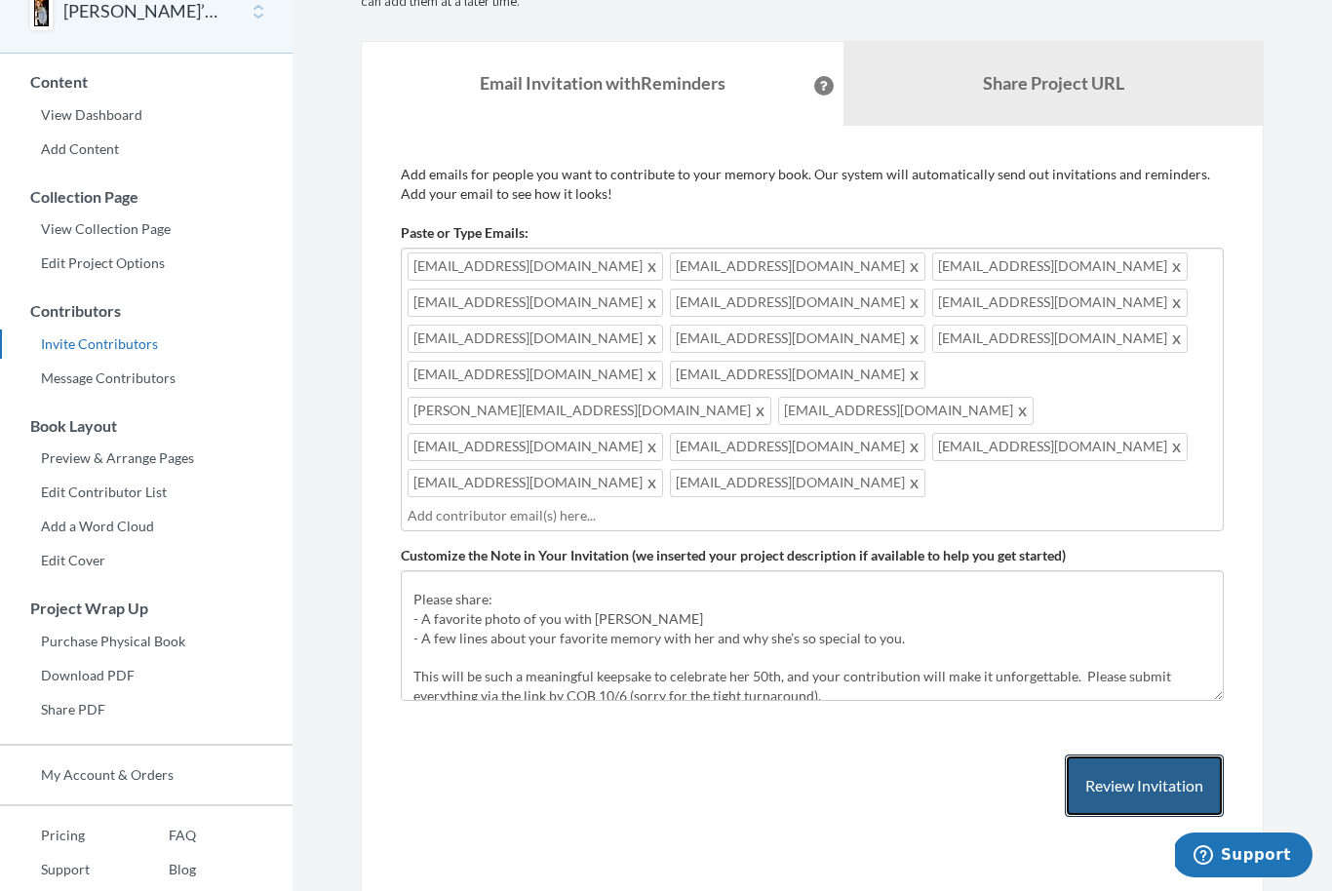
scroll to position [101, 0]
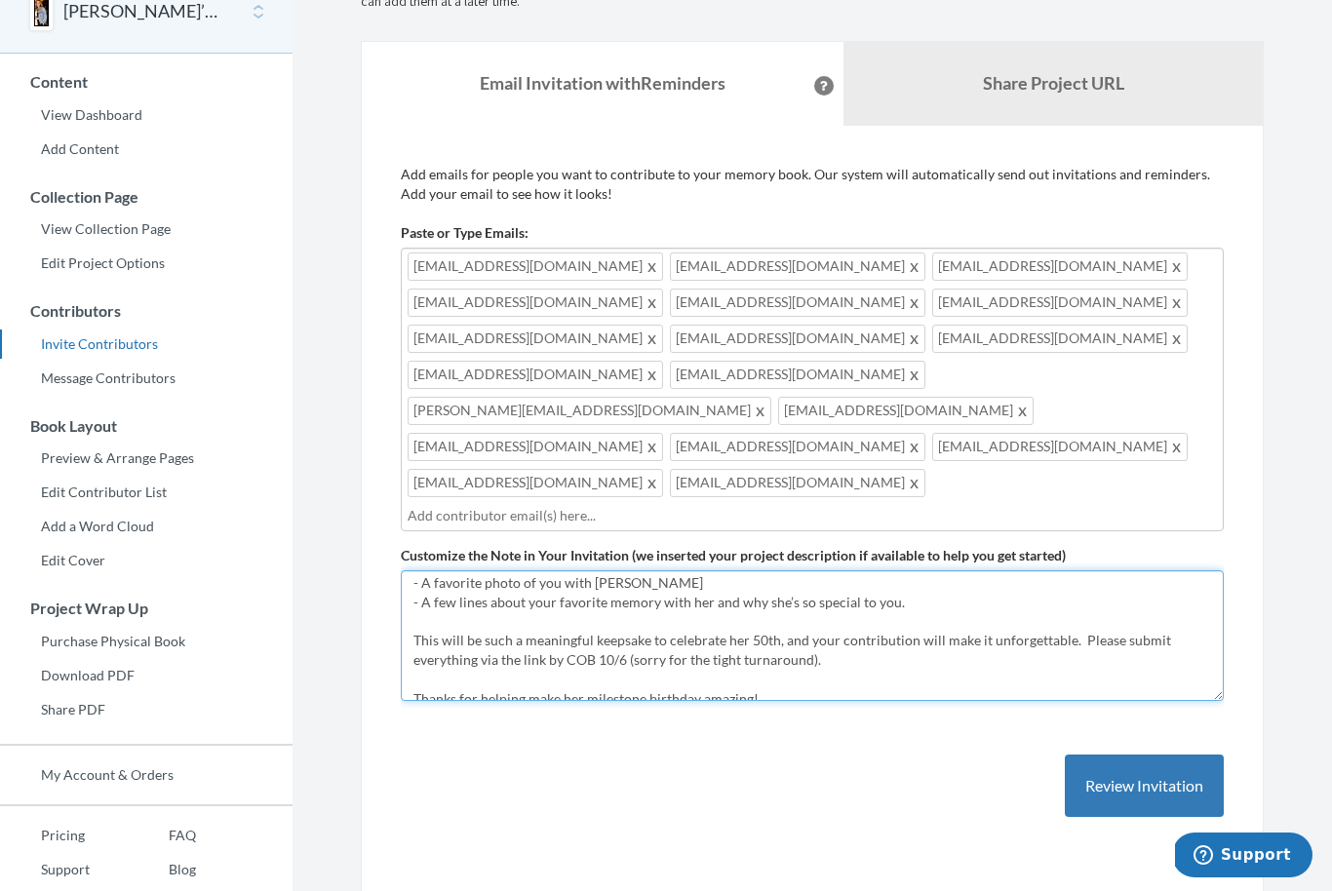
click at [554, 570] on textarea "Hello all, I’m putting together a Book of Memories for [PERSON_NAME], and I’d l…" at bounding box center [812, 635] width 823 height 131
type textarea "Hello all, We are putting together a Book of Memories for Kristi, and would lov…"
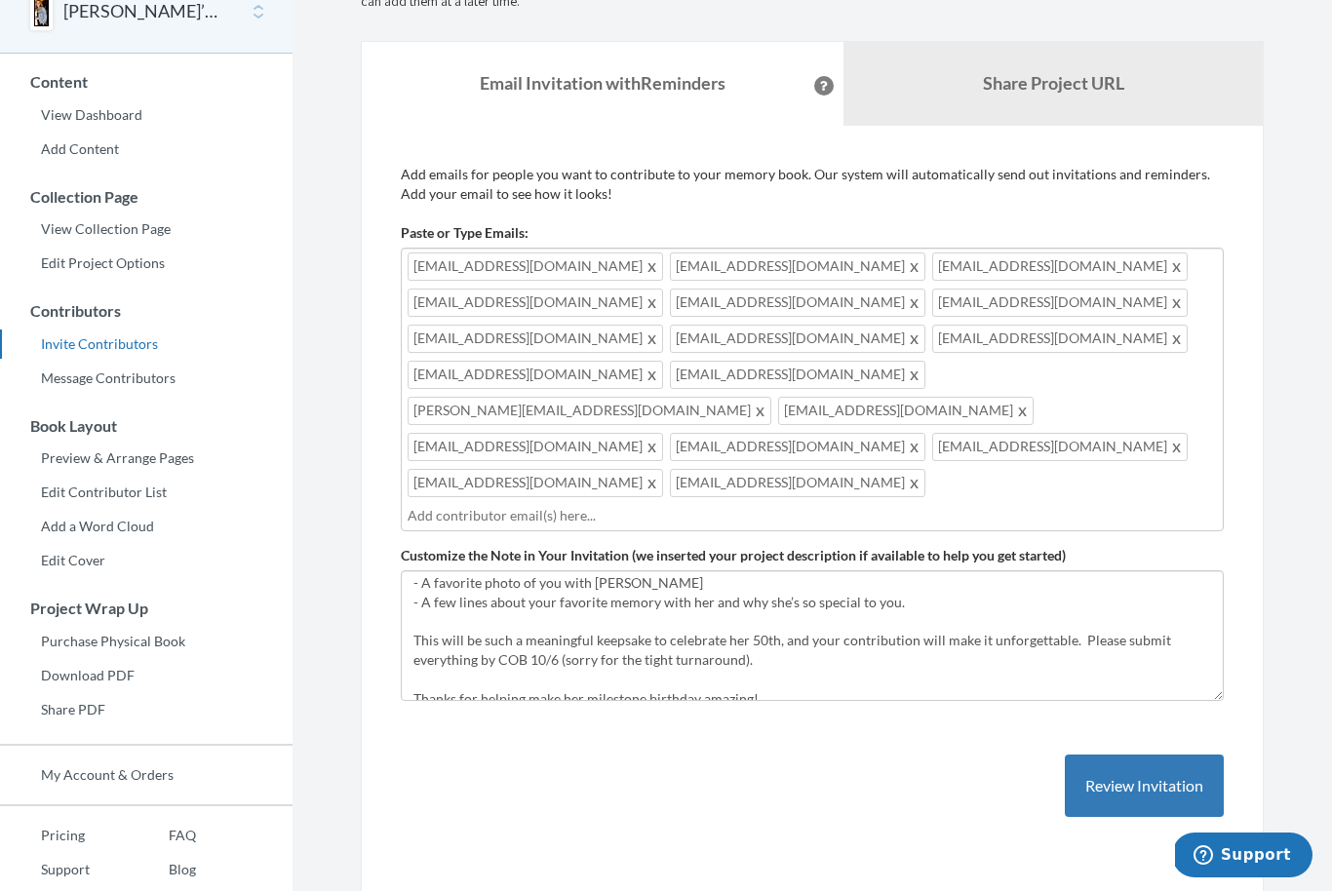
click at [1180, 755] on button "Review Invitation" at bounding box center [1144, 786] width 159 height 63
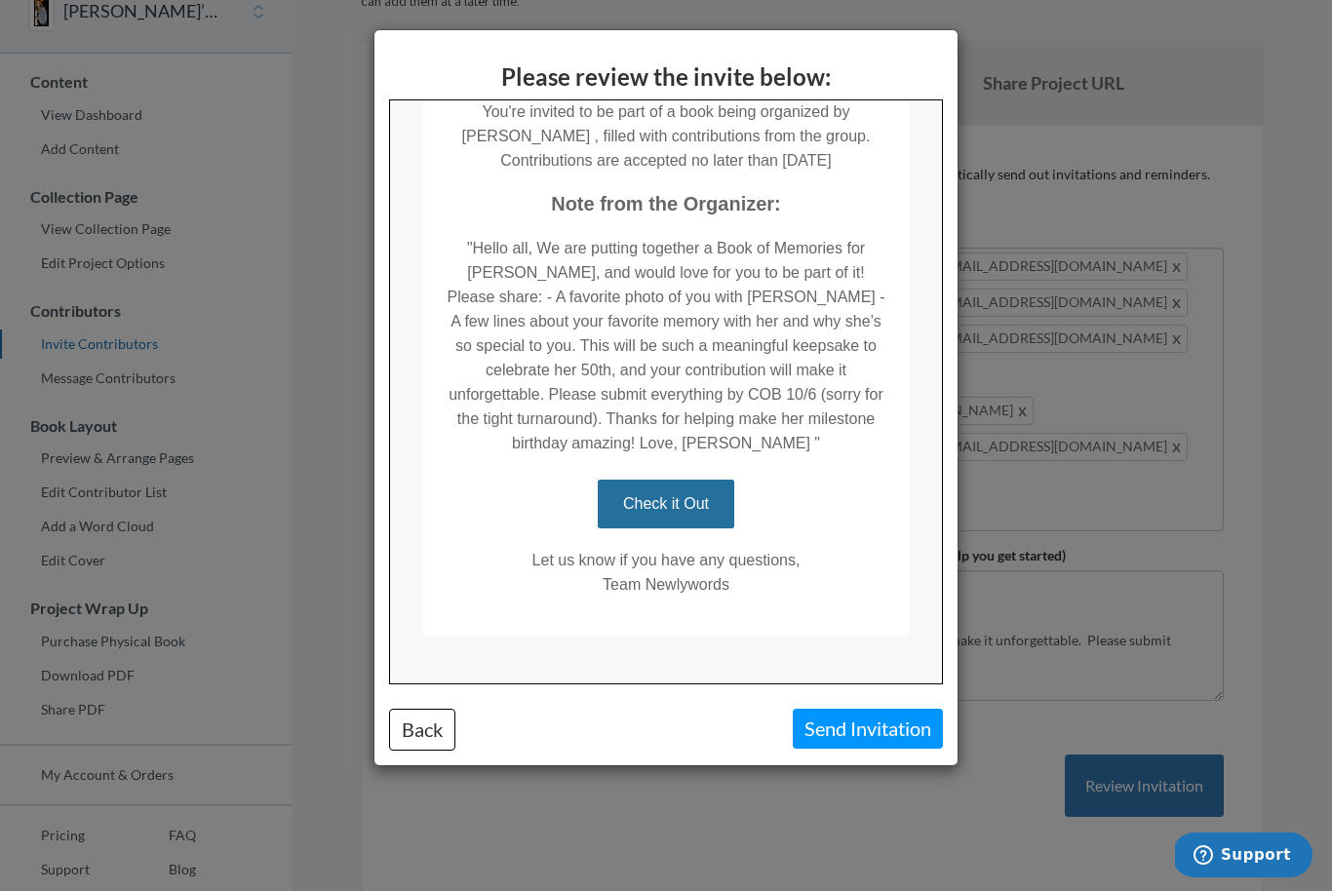
scroll to position [527, 0]
click at [883, 733] on button "Send Invitation" at bounding box center [868, 729] width 150 height 40
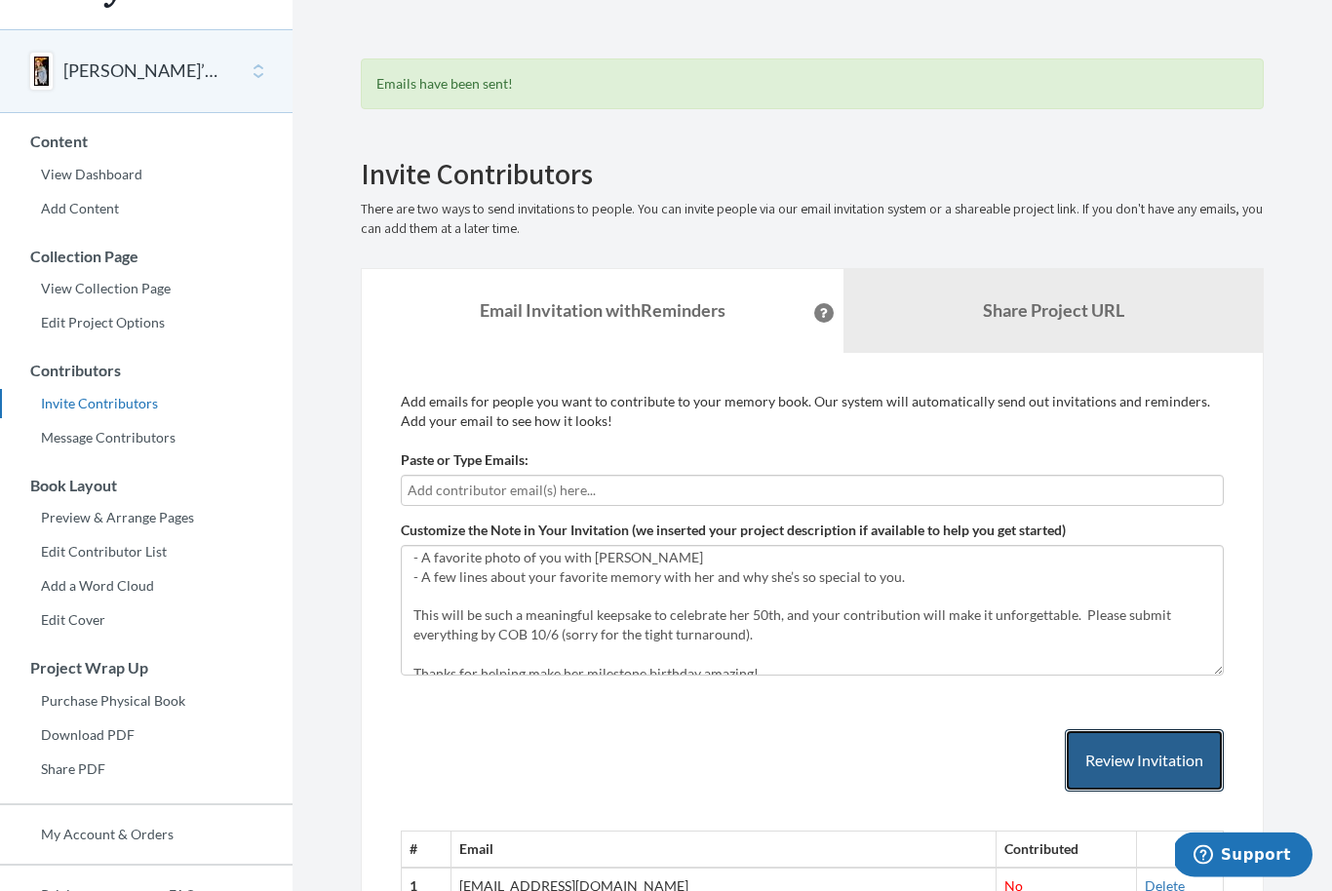
scroll to position [0, 0]
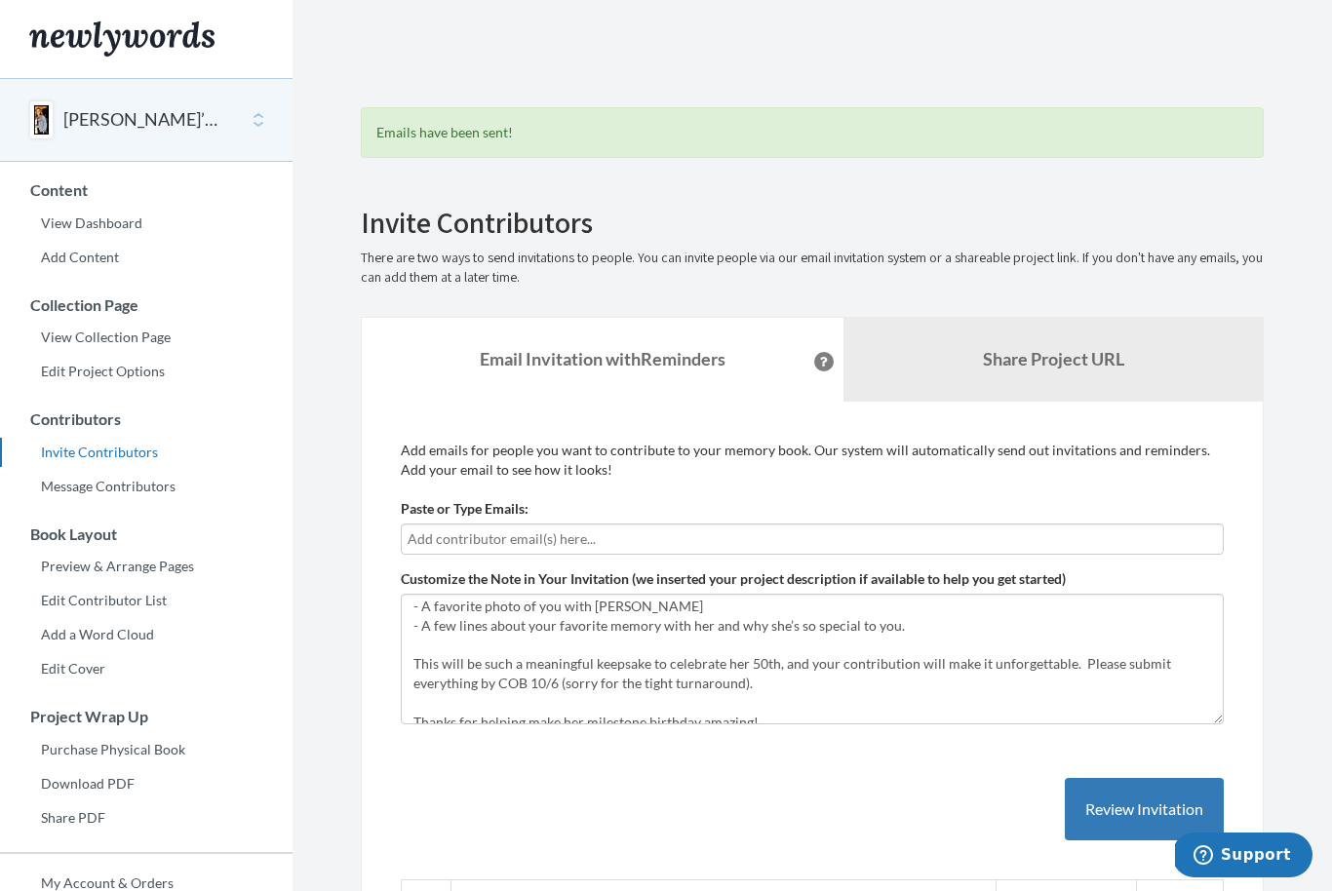
click at [1081, 368] on b "Share Project URL" at bounding box center [1053, 358] width 141 height 21
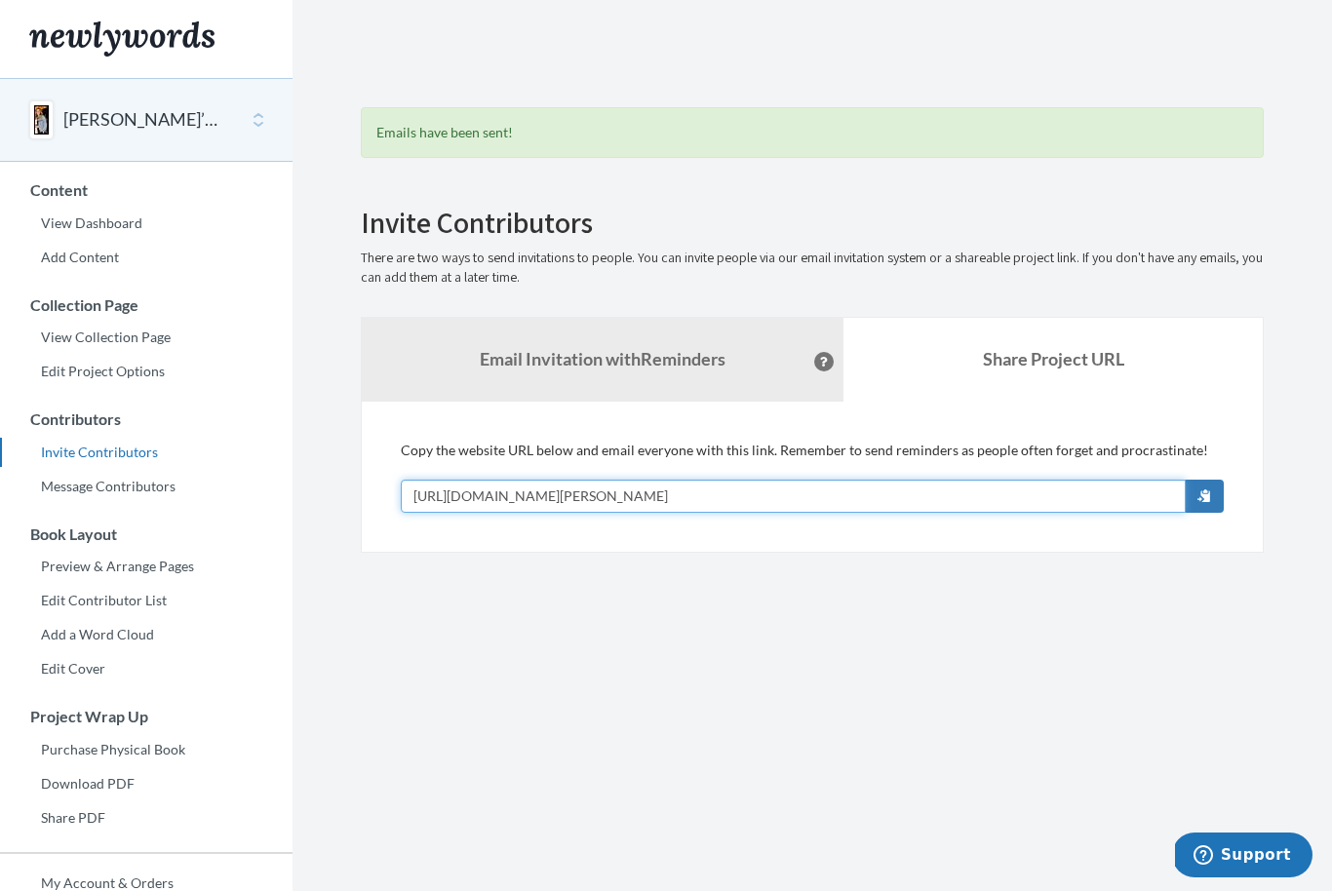
click at [415, 497] on input "[URL][DOMAIN_NAME][PERSON_NAME]" at bounding box center [793, 496] width 785 height 33
